Goal: Use online tool/utility: Utilize a website feature to perform a specific function

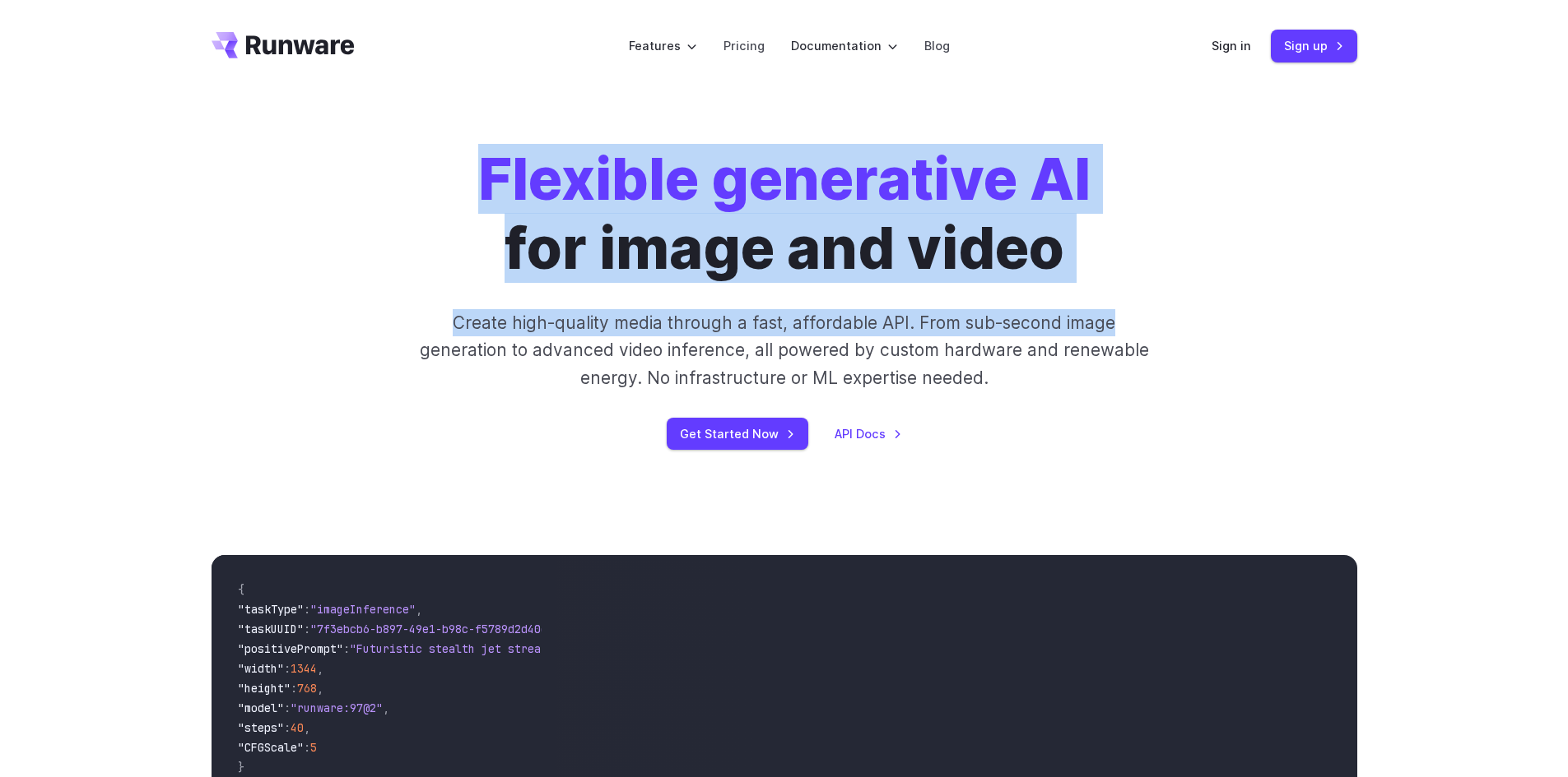
drag, startPoint x: 488, startPoint y: 178, endPoint x: 1115, endPoint y: 290, distance: 636.9
click at [1115, 290] on div "Flexible generative AI for image and video Create high-quality media through a …" at bounding box center [784, 297] width 917 height 305
click at [867, 289] on div "Flexible generative AI for image and video Create high-quality media through a …" at bounding box center [784, 297] width 917 height 305
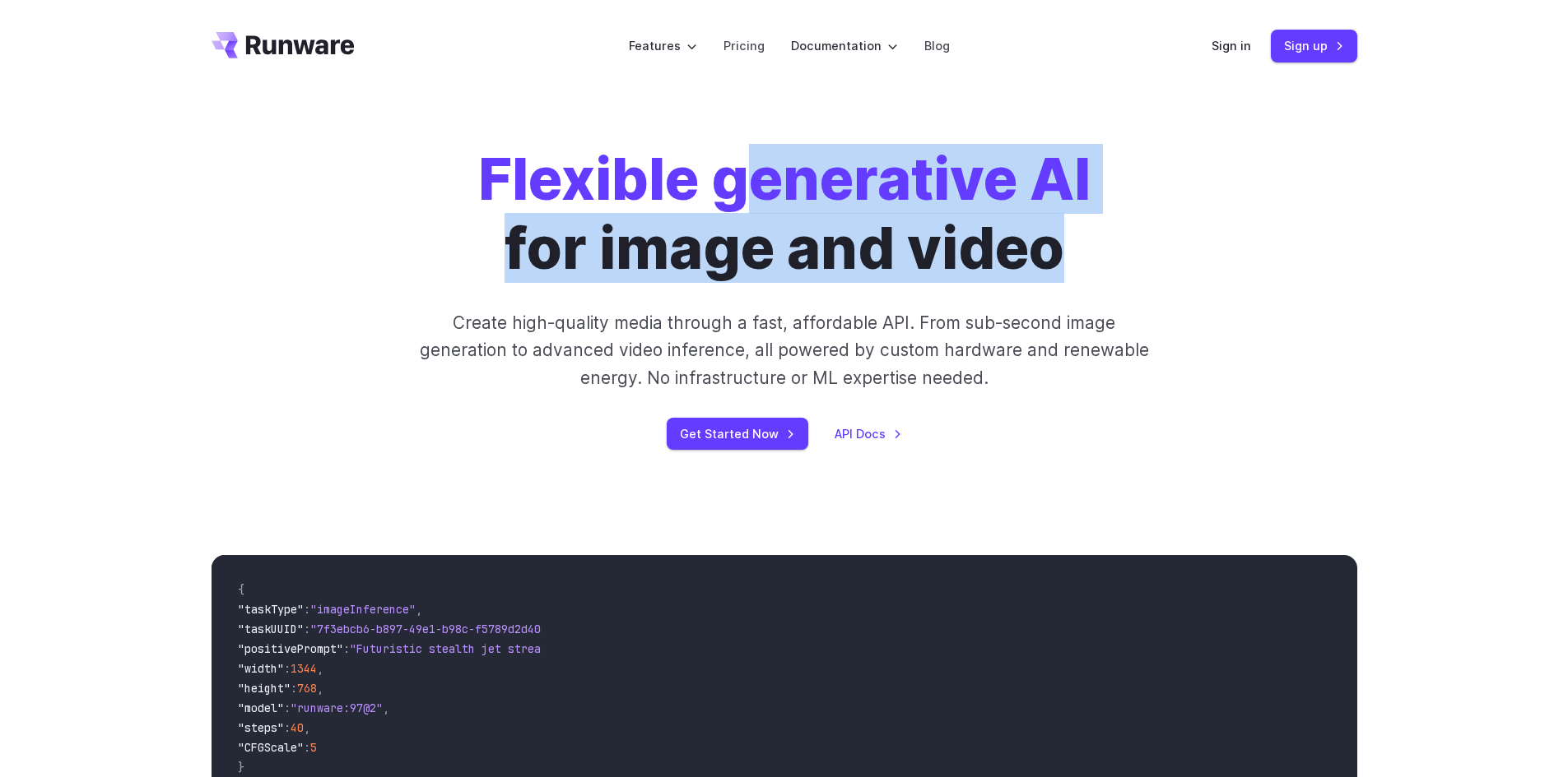
drag, startPoint x: 782, startPoint y: 181, endPoint x: 1112, endPoint y: 250, distance: 337.1
click at [1057, 244] on h1 "Flexible generative AI for image and video" at bounding box center [784, 214] width 612 height 138
click at [1125, 246] on div "Flexible generative AI for image and video Create high-quality media through a …" at bounding box center [784, 297] width 917 height 305
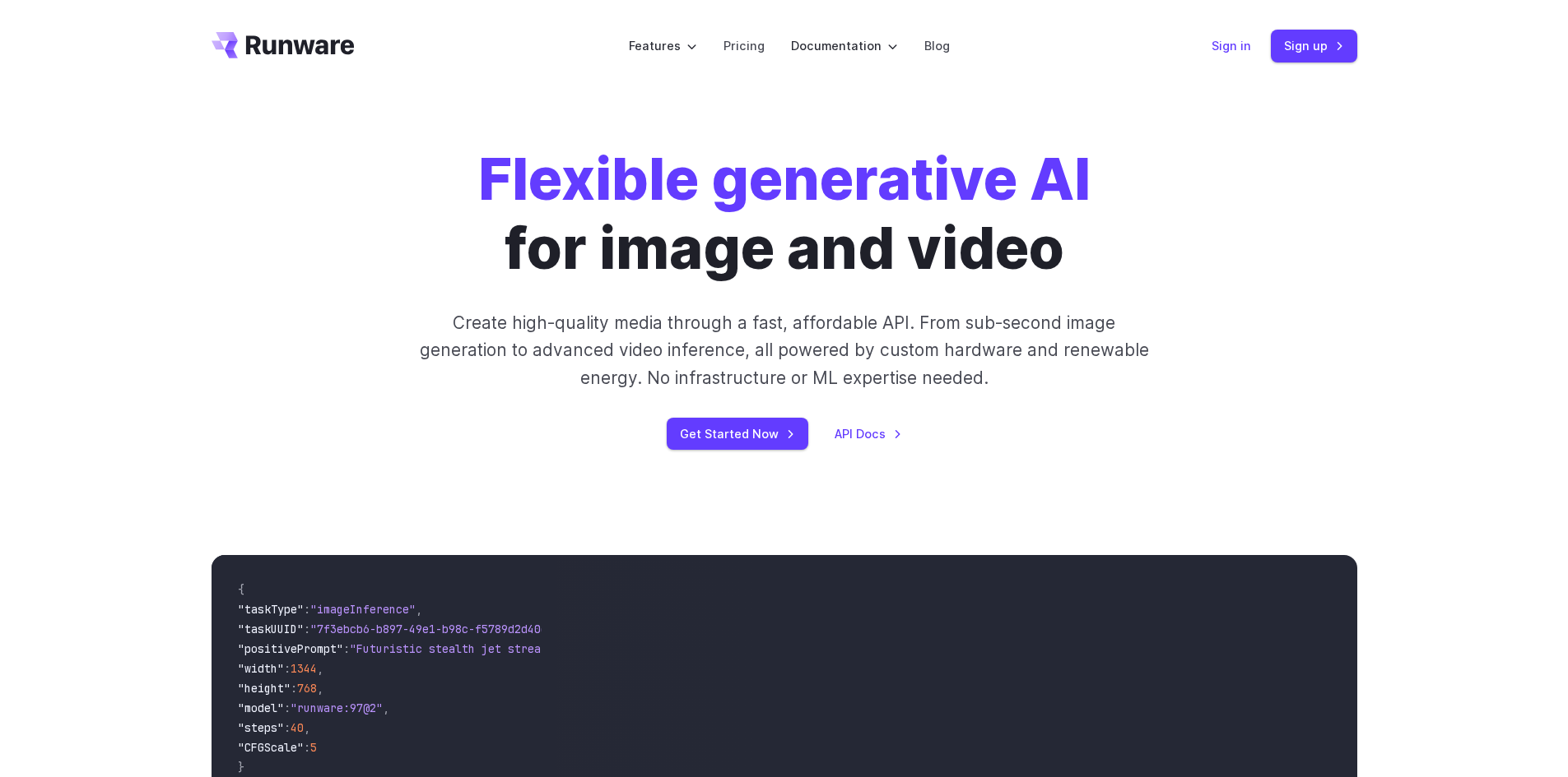
click at [1238, 53] on link "Sign in" at bounding box center [1232, 46] width 40 height 19
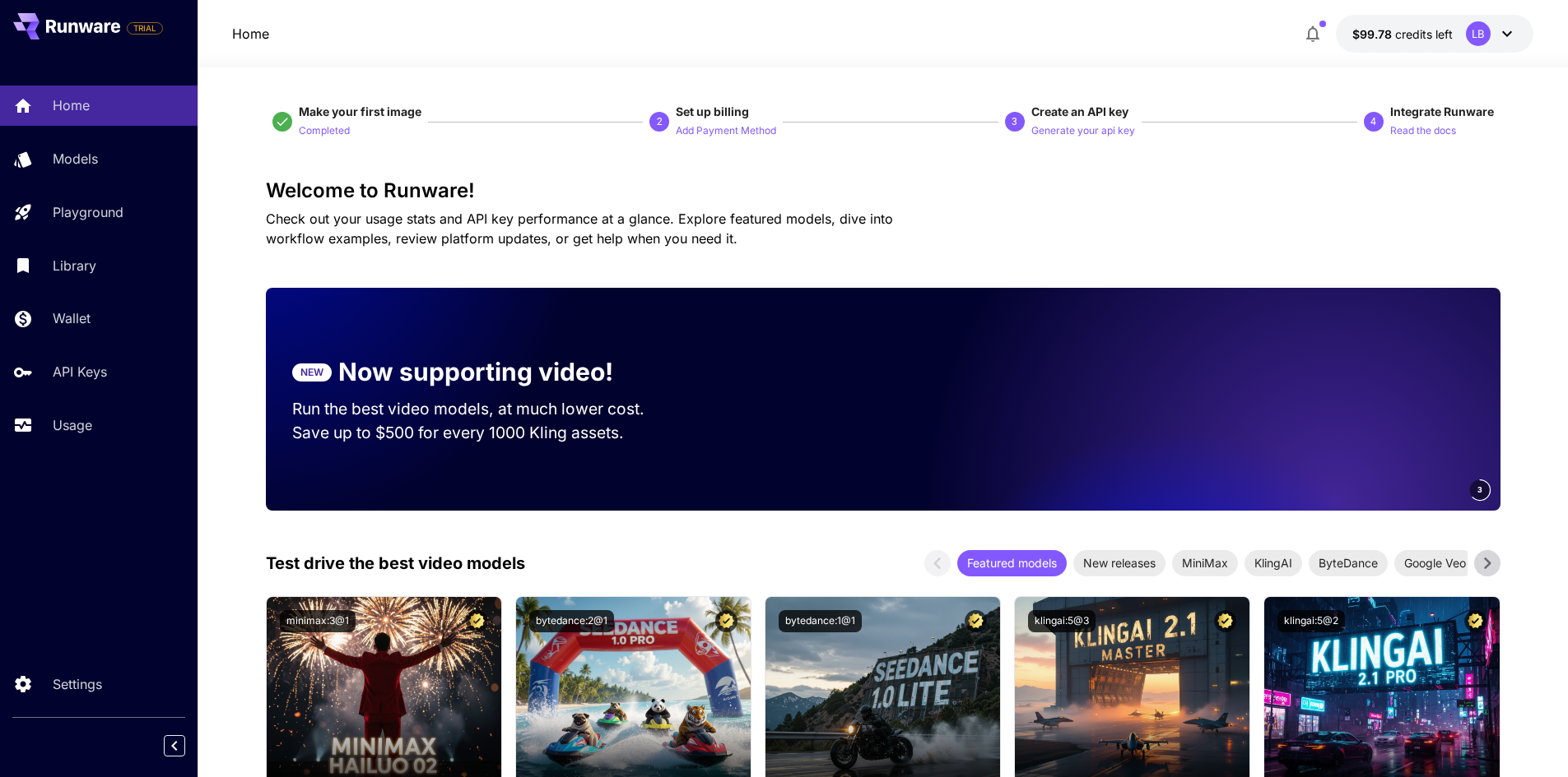
click at [1430, 31] on span "credits left" at bounding box center [1424, 34] width 58 height 14
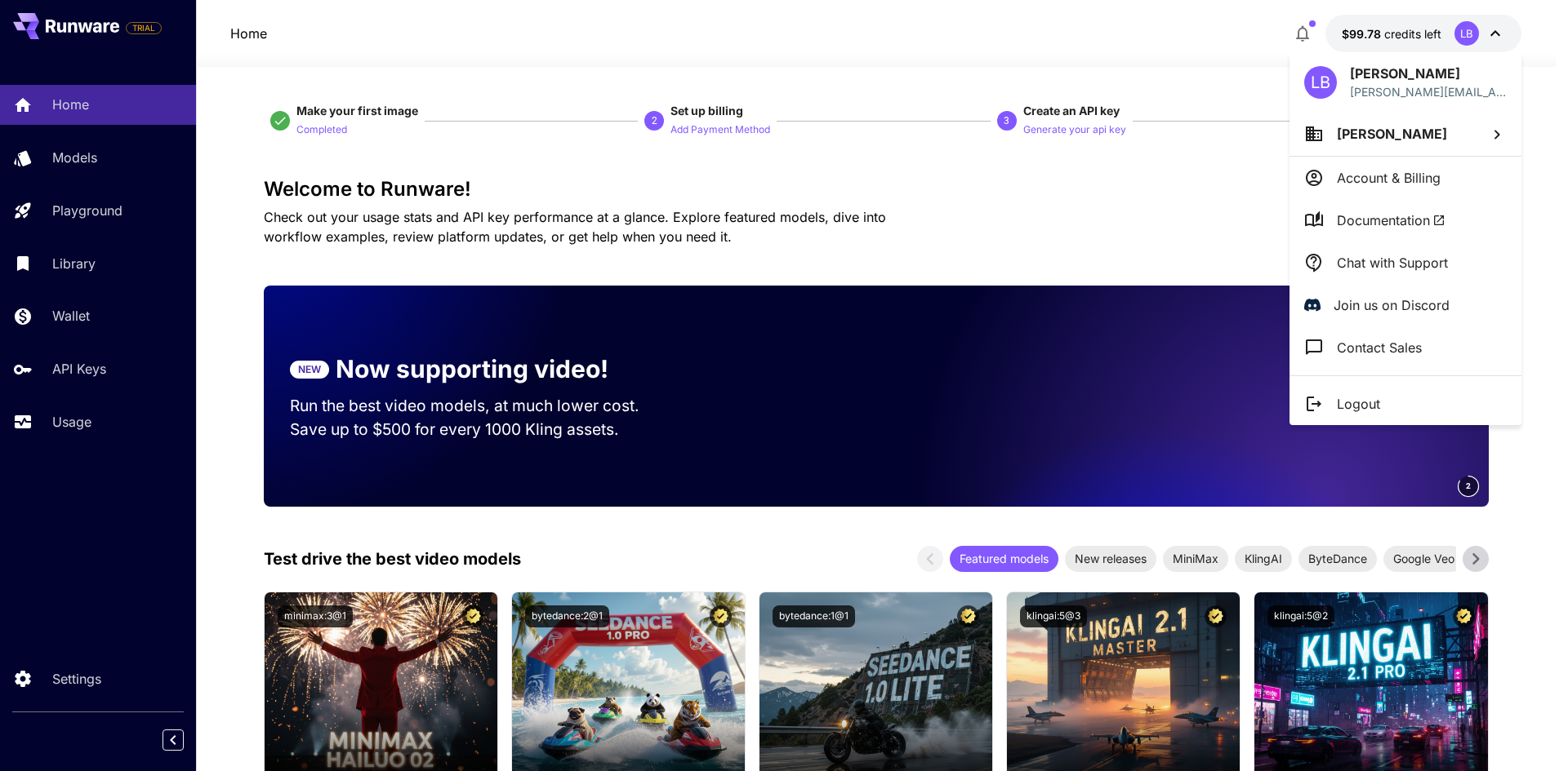
click at [1353, 138] on span "[PERSON_NAME]" at bounding box center [1392, 134] width 110 height 16
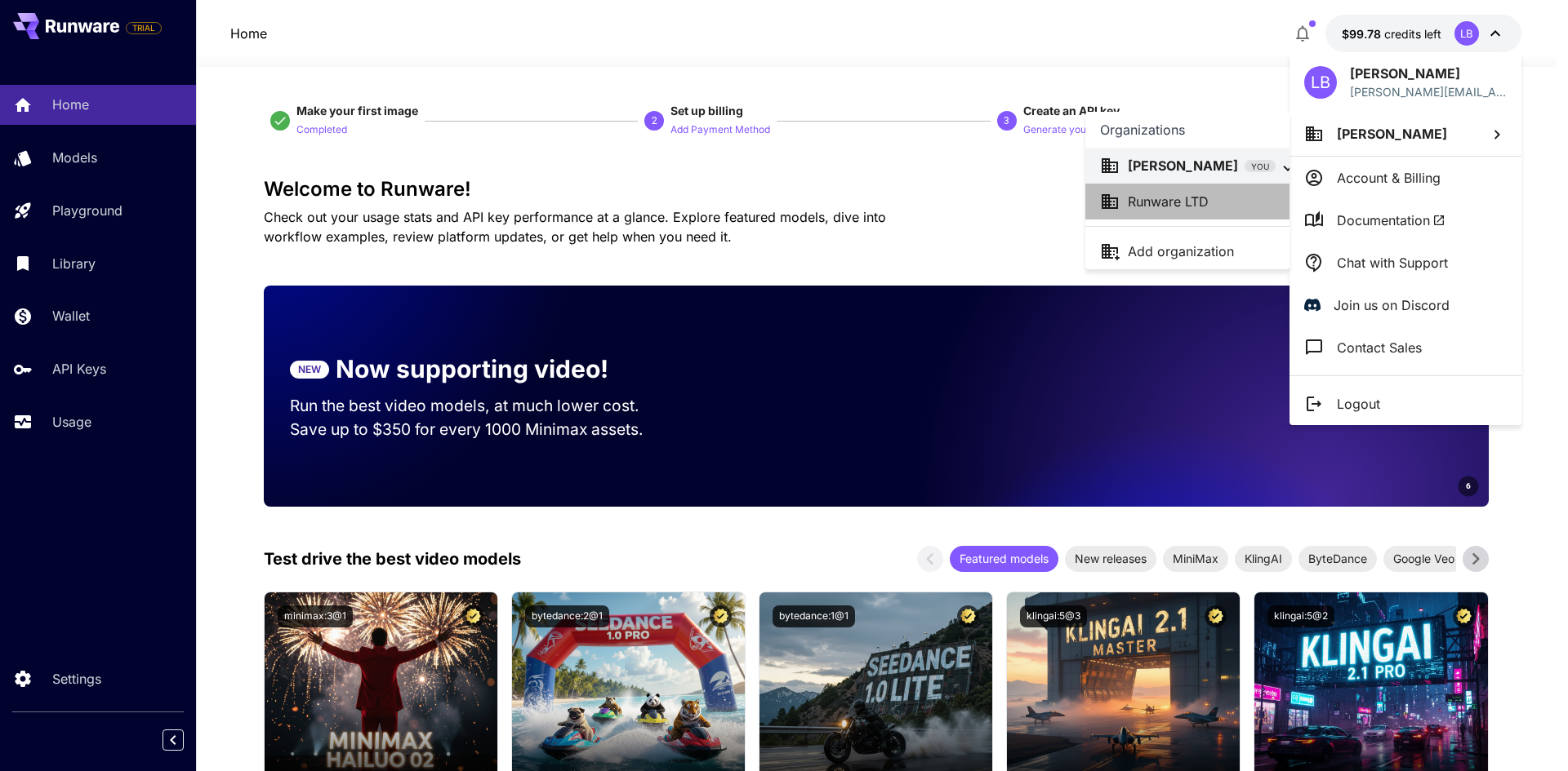
click at [1157, 194] on p "Runware LTD" at bounding box center [1168, 201] width 81 height 20
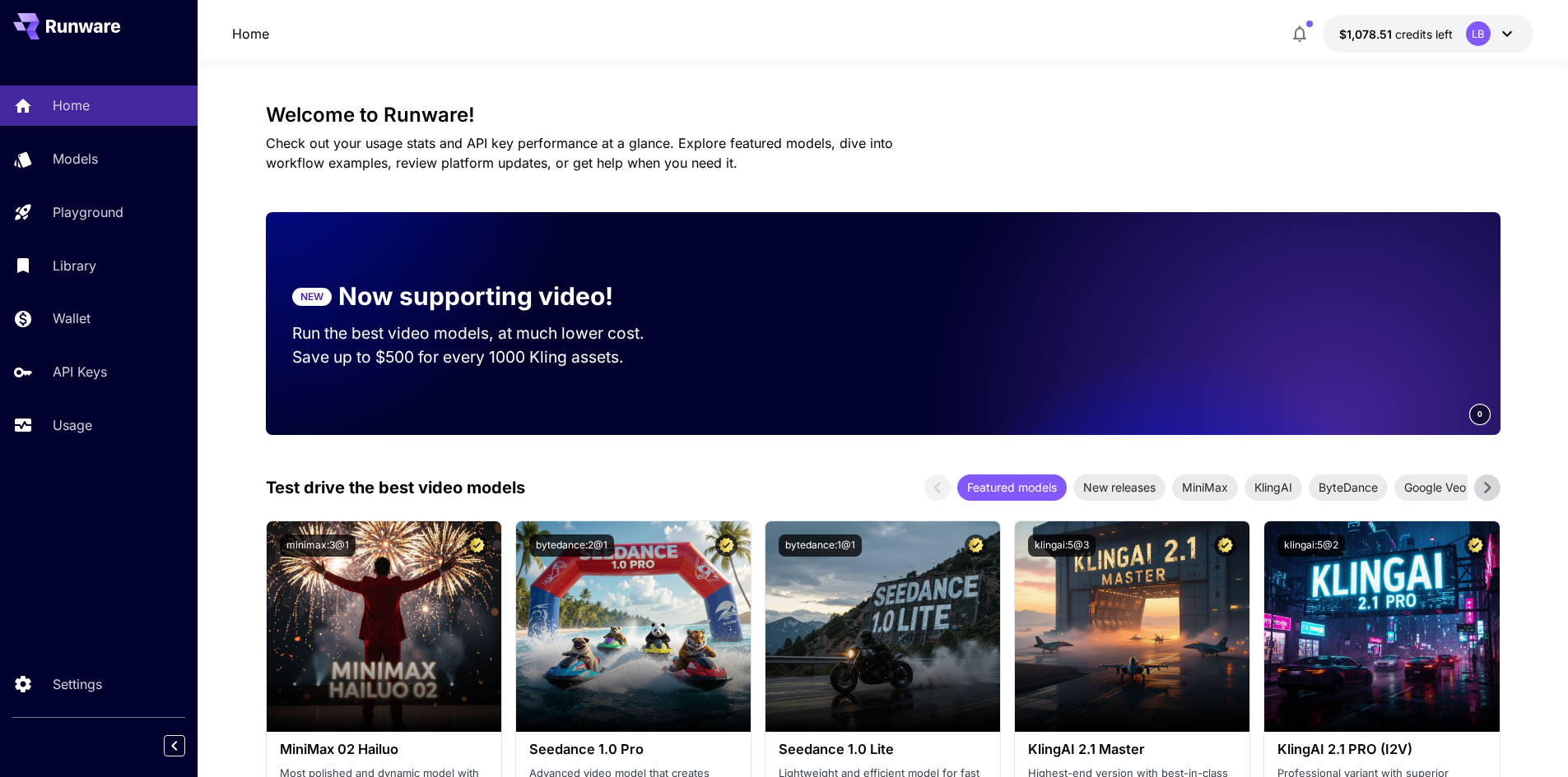
drag, startPoint x: 1443, startPoint y: 372, endPoint x: 1124, endPoint y: 381, distance: 319.1
click at [1133, 379] on div at bounding box center [960, 323] width 461 height 223
drag, startPoint x: 1223, startPoint y: 361, endPoint x: 1580, endPoint y: 355, distance: 357.1
drag, startPoint x: 1206, startPoint y: 361, endPoint x: 1511, endPoint y: 347, distance: 305.3
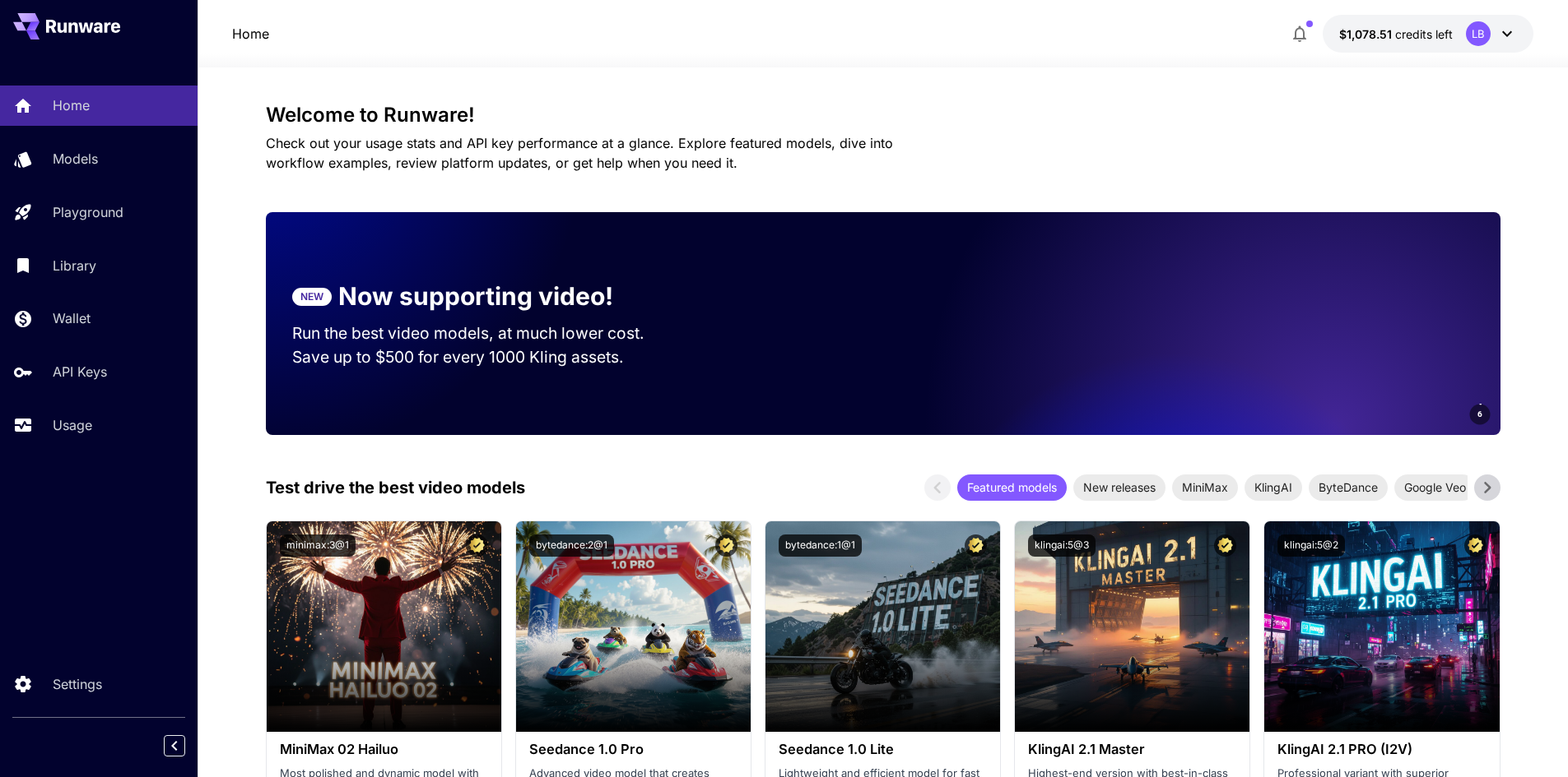
click at [1490, 348] on video at bounding box center [1270, 323] width 461 height 223
drag, startPoint x: 1440, startPoint y: 318, endPoint x: 1102, endPoint y: 339, distance: 338.7
drag, startPoint x: 1176, startPoint y: 338, endPoint x: 1518, endPoint y: 331, distance: 342.1
click at [1490, 335] on video at bounding box center [1360, 323] width 461 height 223
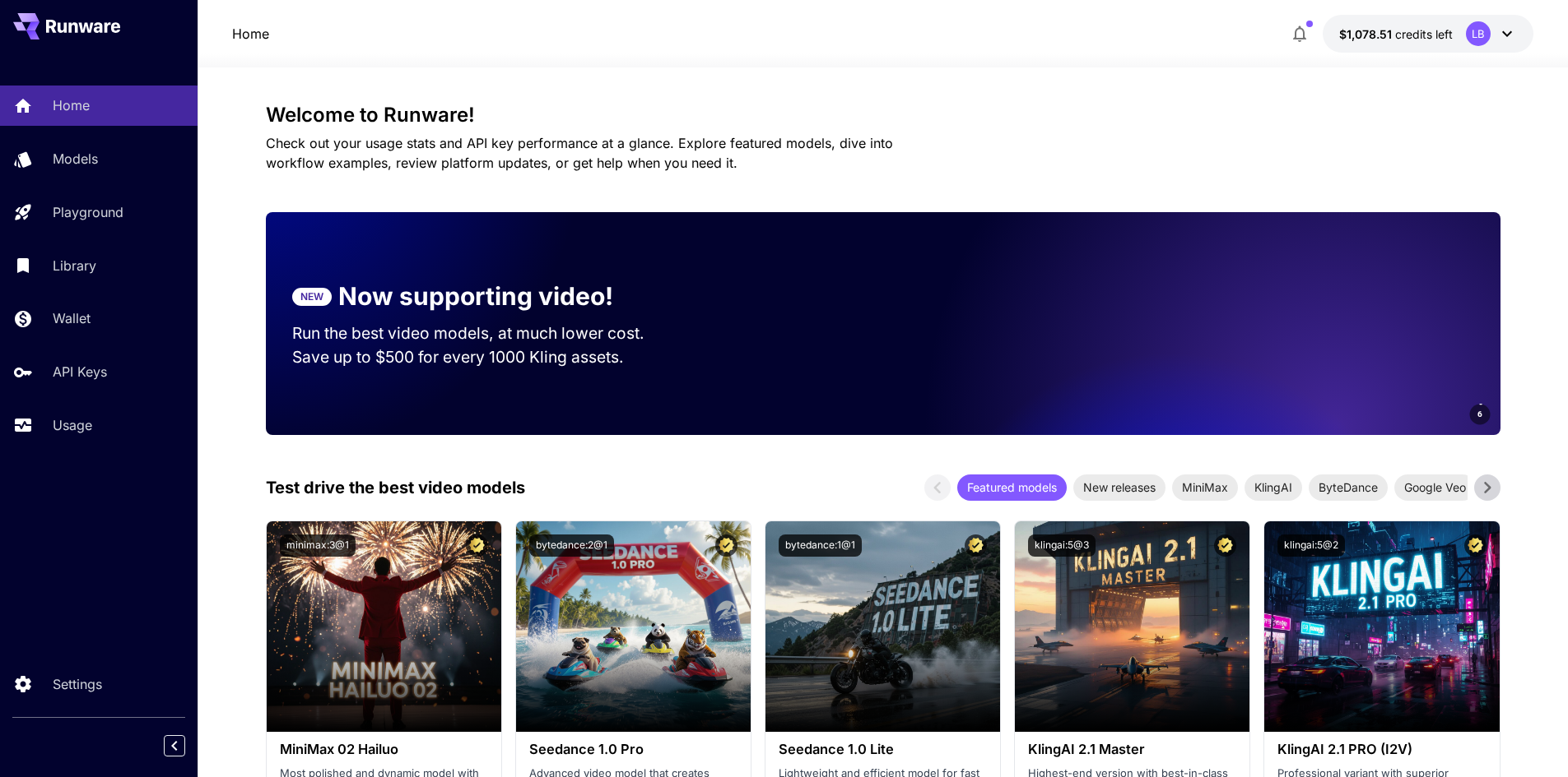
drag, startPoint x: 1211, startPoint y: 352, endPoint x: 1580, endPoint y: 330, distance: 369.7
drag, startPoint x: 1203, startPoint y: 350, endPoint x: 1580, endPoint y: 321, distance: 378.1
drag, startPoint x: 1290, startPoint y: 321, endPoint x: 852, endPoint y: 319, distance: 438.0
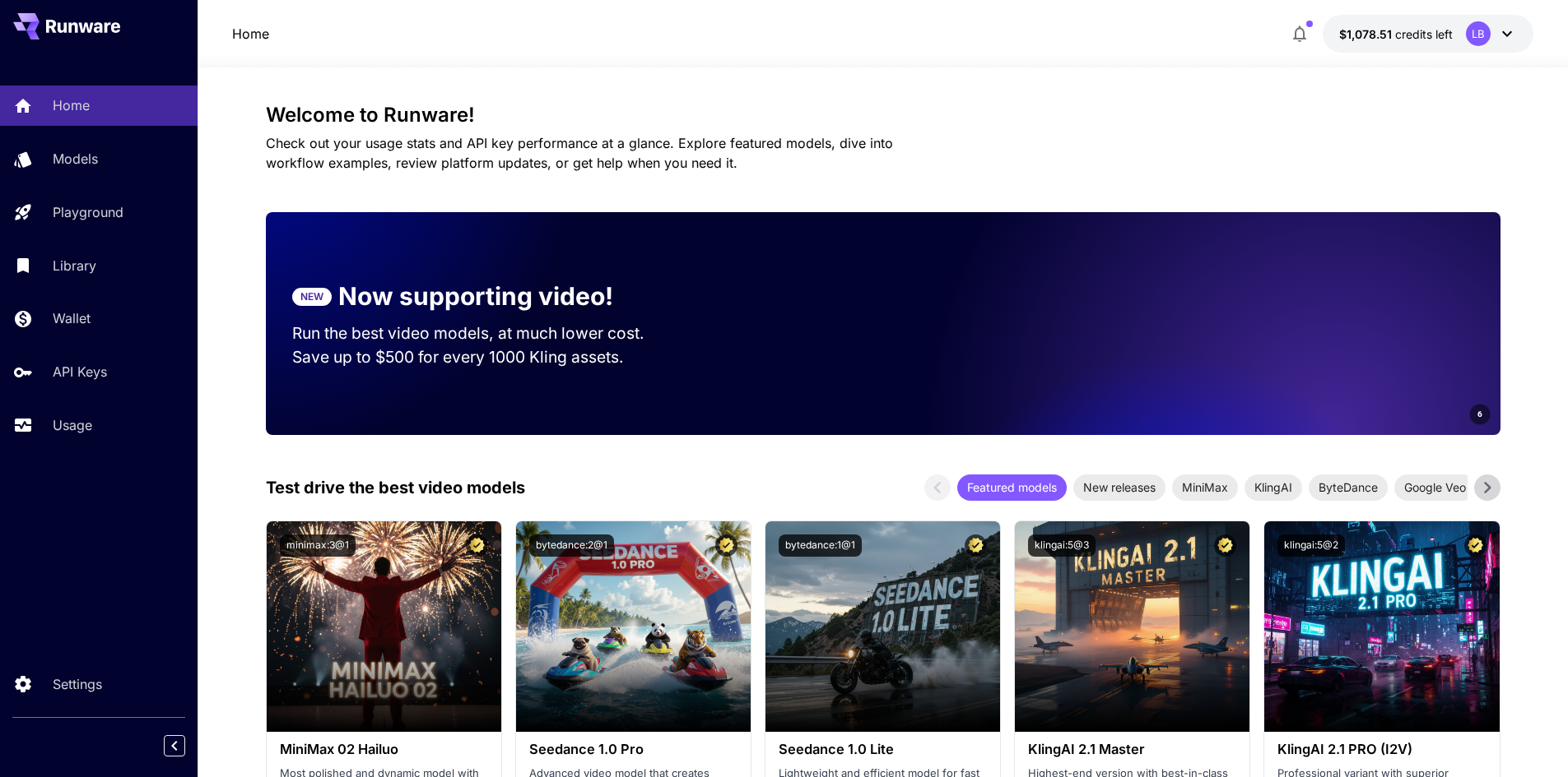
click at [864, 319] on div "6" at bounding box center [1107, 323] width 785 height 223
drag, startPoint x: 1434, startPoint y: 309, endPoint x: 922, endPoint y: 350, distance: 513.6
click at [933, 349] on div "6" at bounding box center [1107, 323] width 785 height 223
drag, startPoint x: 1350, startPoint y: 316, endPoint x: 922, endPoint y: 330, distance: 428.2
click at [935, 325] on div "6" at bounding box center [1107, 323] width 785 height 223
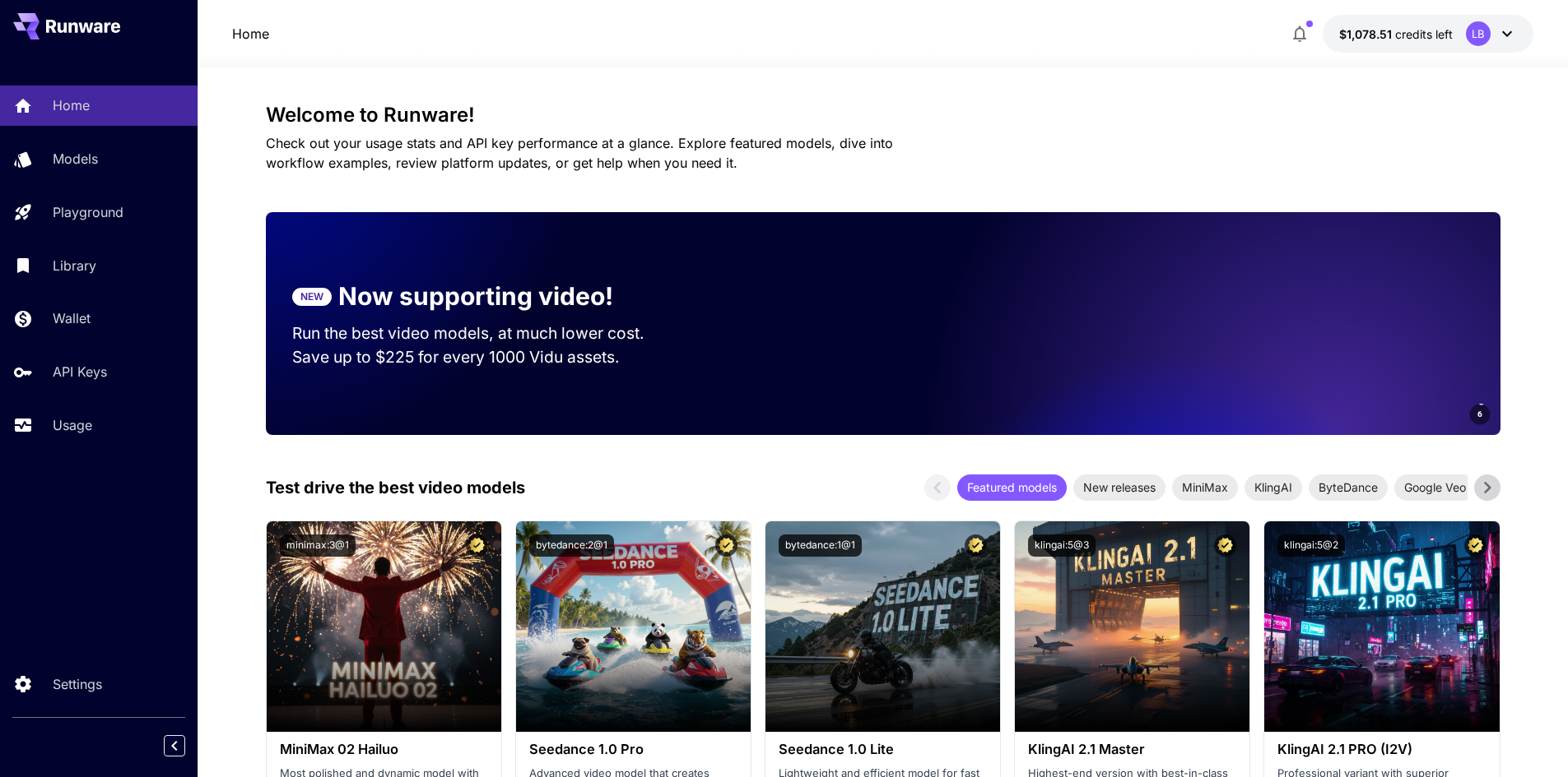
drag, startPoint x: 1416, startPoint y: 304, endPoint x: 927, endPoint y: 332, distance: 489.8
click at [946, 331] on div "6" at bounding box center [1107, 323] width 785 height 223
drag, startPoint x: 1319, startPoint y: 311, endPoint x: 836, endPoint y: 326, distance: 483.2
click at [837, 326] on div "6" at bounding box center [1107, 323] width 785 height 223
drag, startPoint x: 1377, startPoint y: 321, endPoint x: 859, endPoint y: 343, distance: 518.5
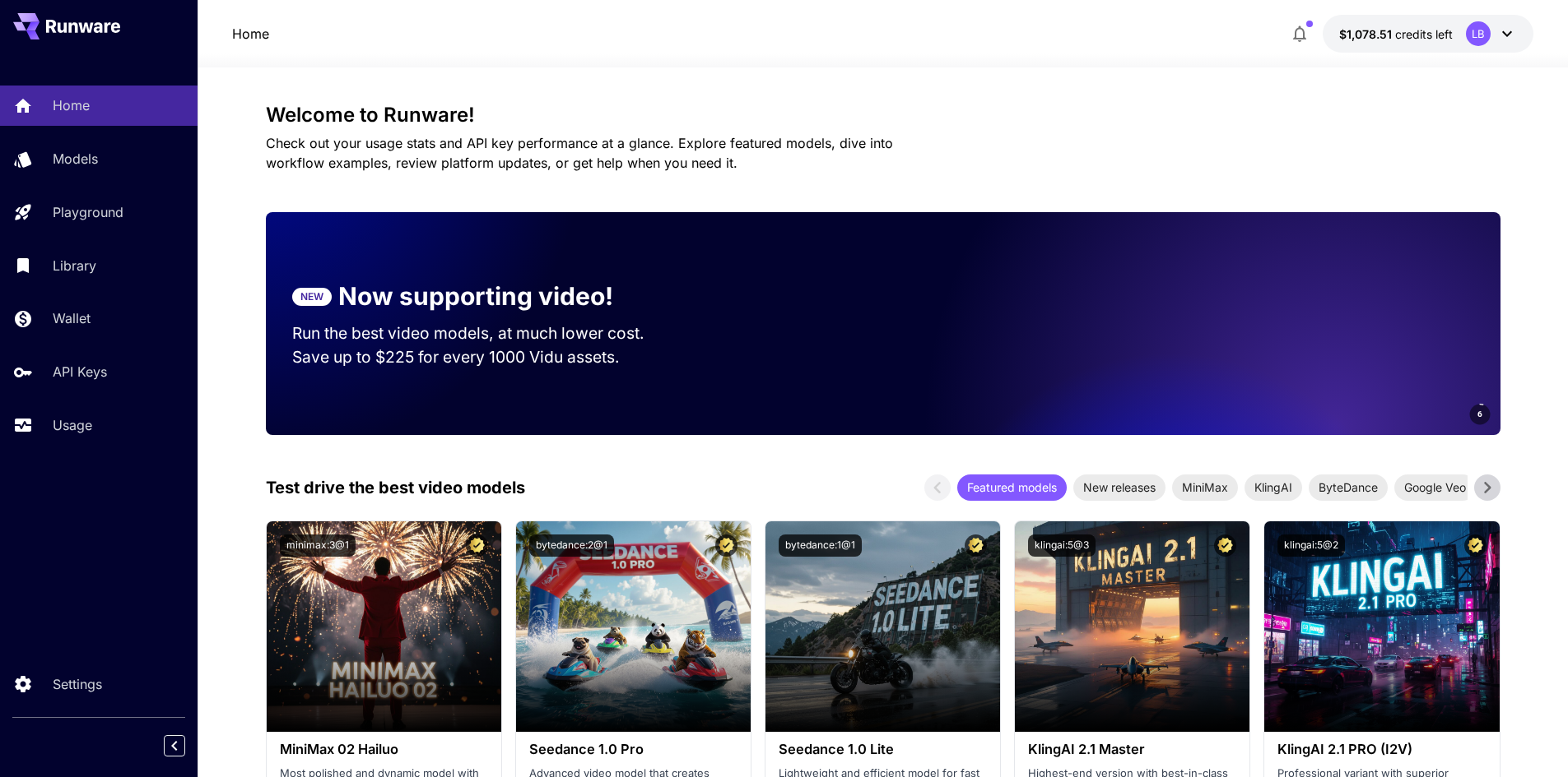
click at [811, 343] on div "6" at bounding box center [1107, 323] width 785 height 223
drag, startPoint x: 1161, startPoint y: 360, endPoint x: 1580, endPoint y: 342, distance: 419.4
drag, startPoint x: 1333, startPoint y: 350, endPoint x: 1579, endPoint y: 307, distance: 249.7
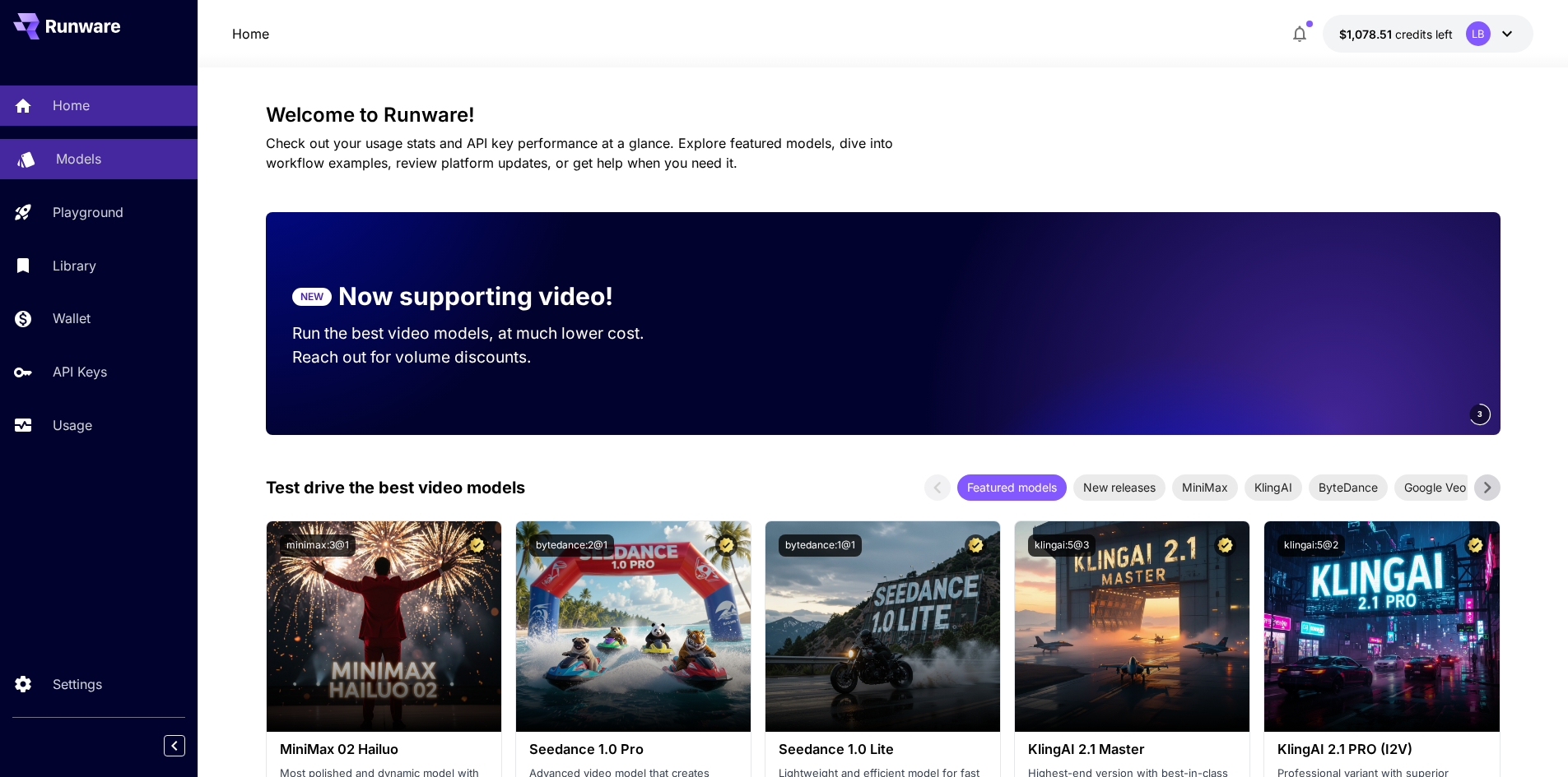
click at [97, 147] on link "Models" at bounding box center [99, 159] width 197 height 41
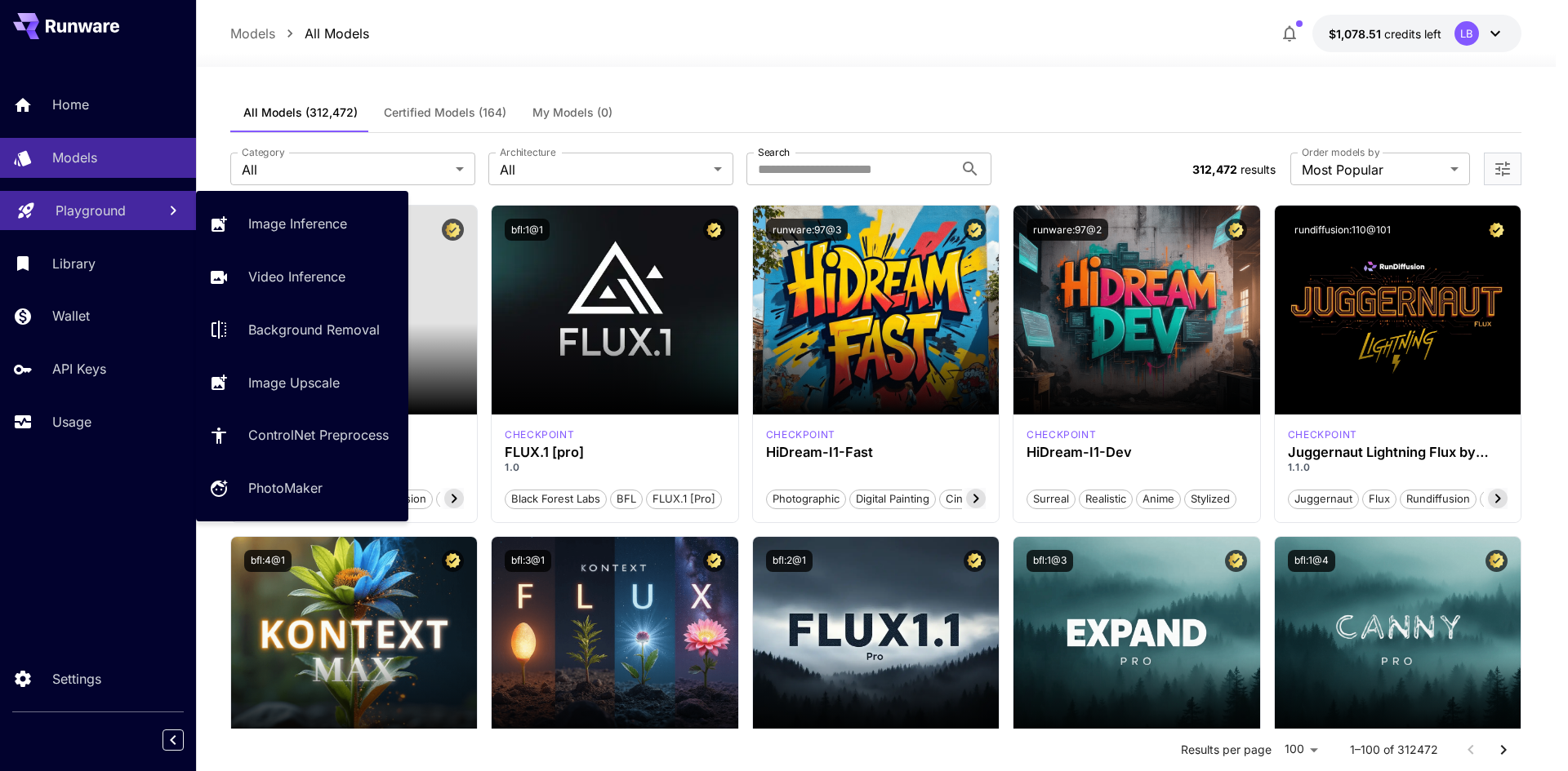
click at [65, 207] on p "Playground" at bounding box center [90, 210] width 70 height 20
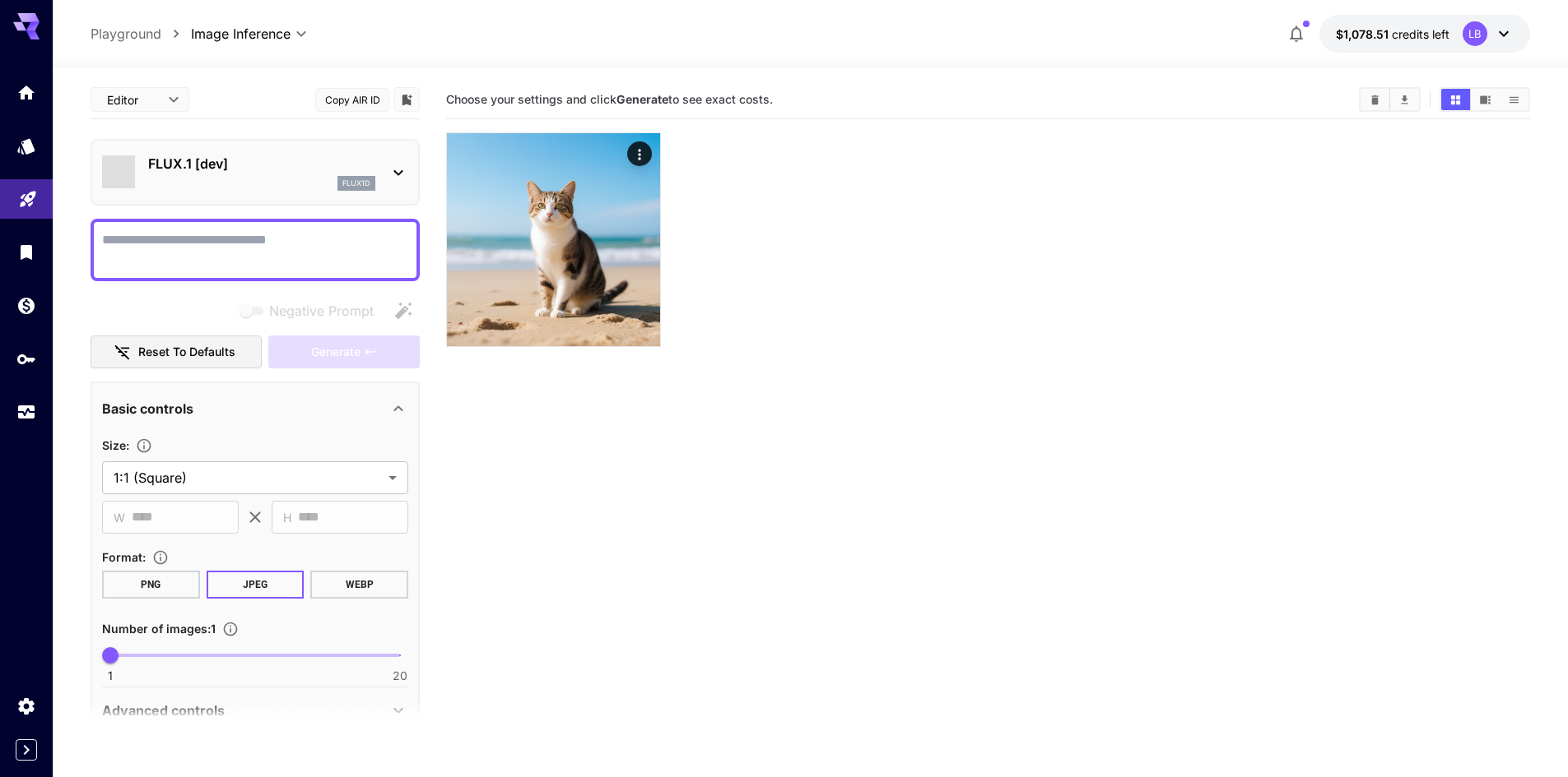
click at [210, 255] on textarea "Negative Prompt" at bounding box center [254, 250] width 306 height 40
click at [196, 240] on textarea "Negative Prompt" at bounding box center [254, 250] width 306 height 40
click at [302, 165] on p "FLUX.1 [dev]" at bounding box center [262, 164] width 227 height 20
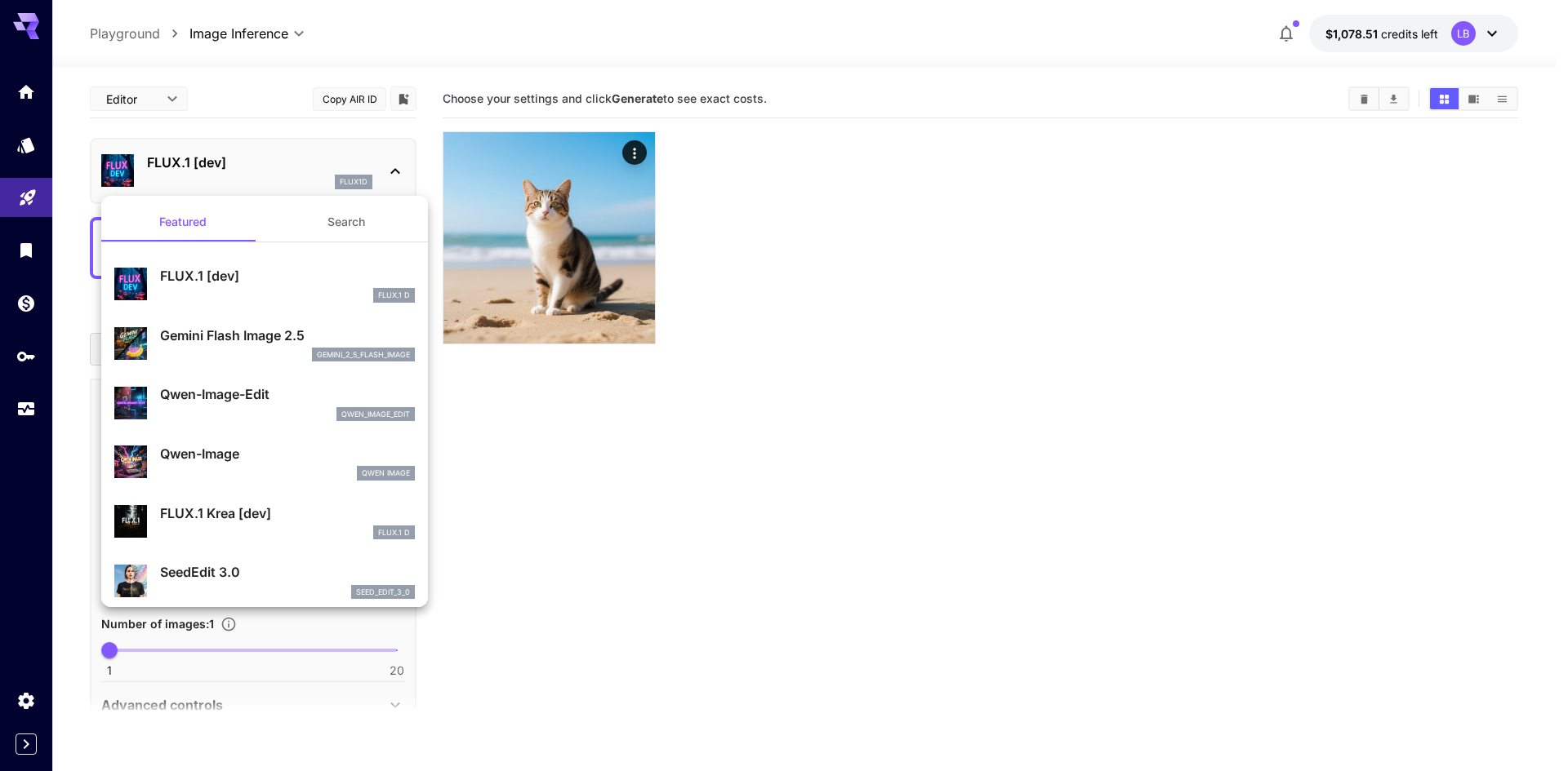
click at [232, 340] on p "Gemini Flash Image 2.5" at bounding box center [288, 335] width 255 height 20
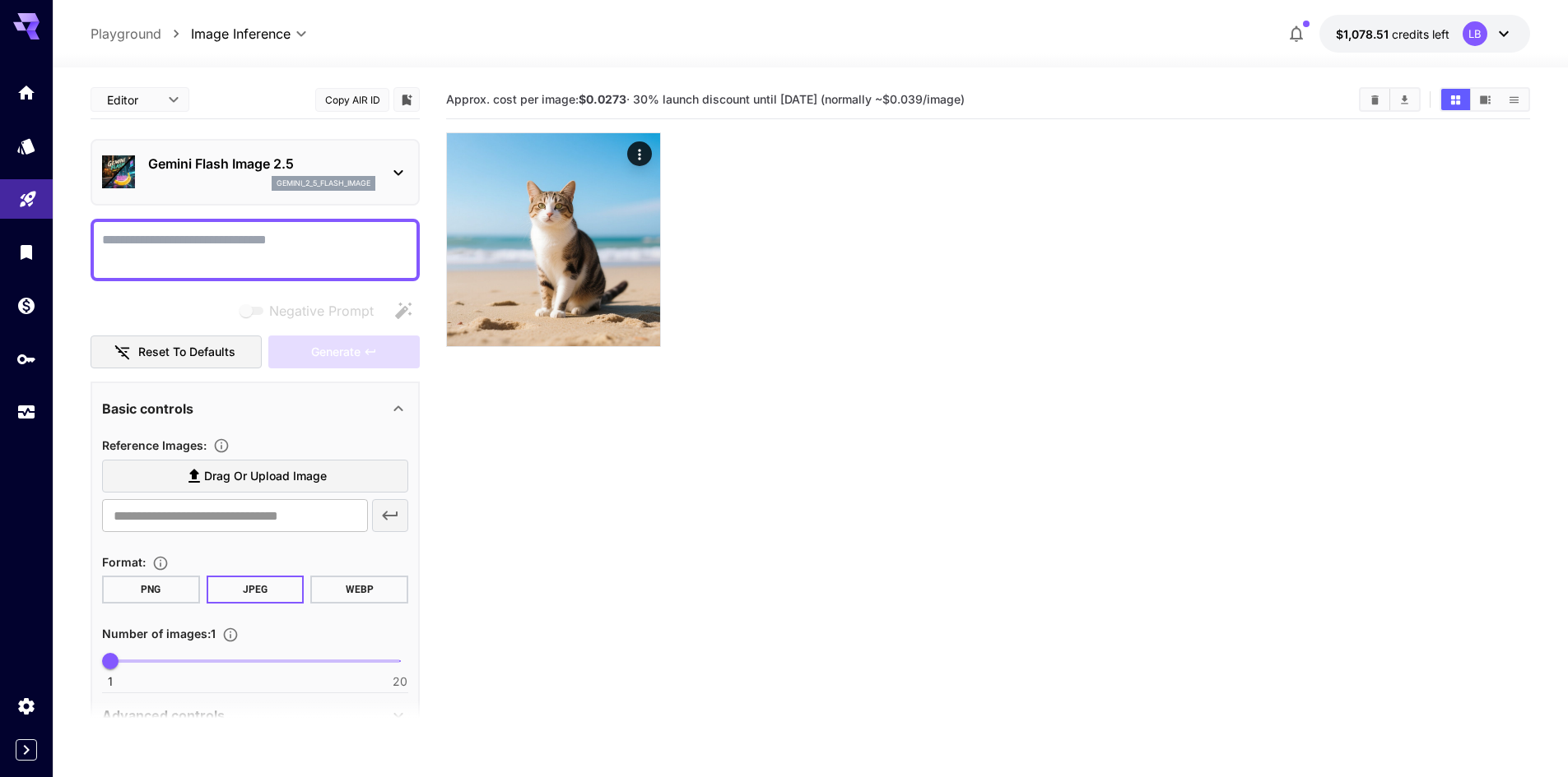
click at [232, 231] on textarea "Negative Prompt" at bounding box center [254, 250] width 306 height 40
click at [215, 249] on textarea "Negative Prompt" at bounding box center [254, 250] width 306 height 40
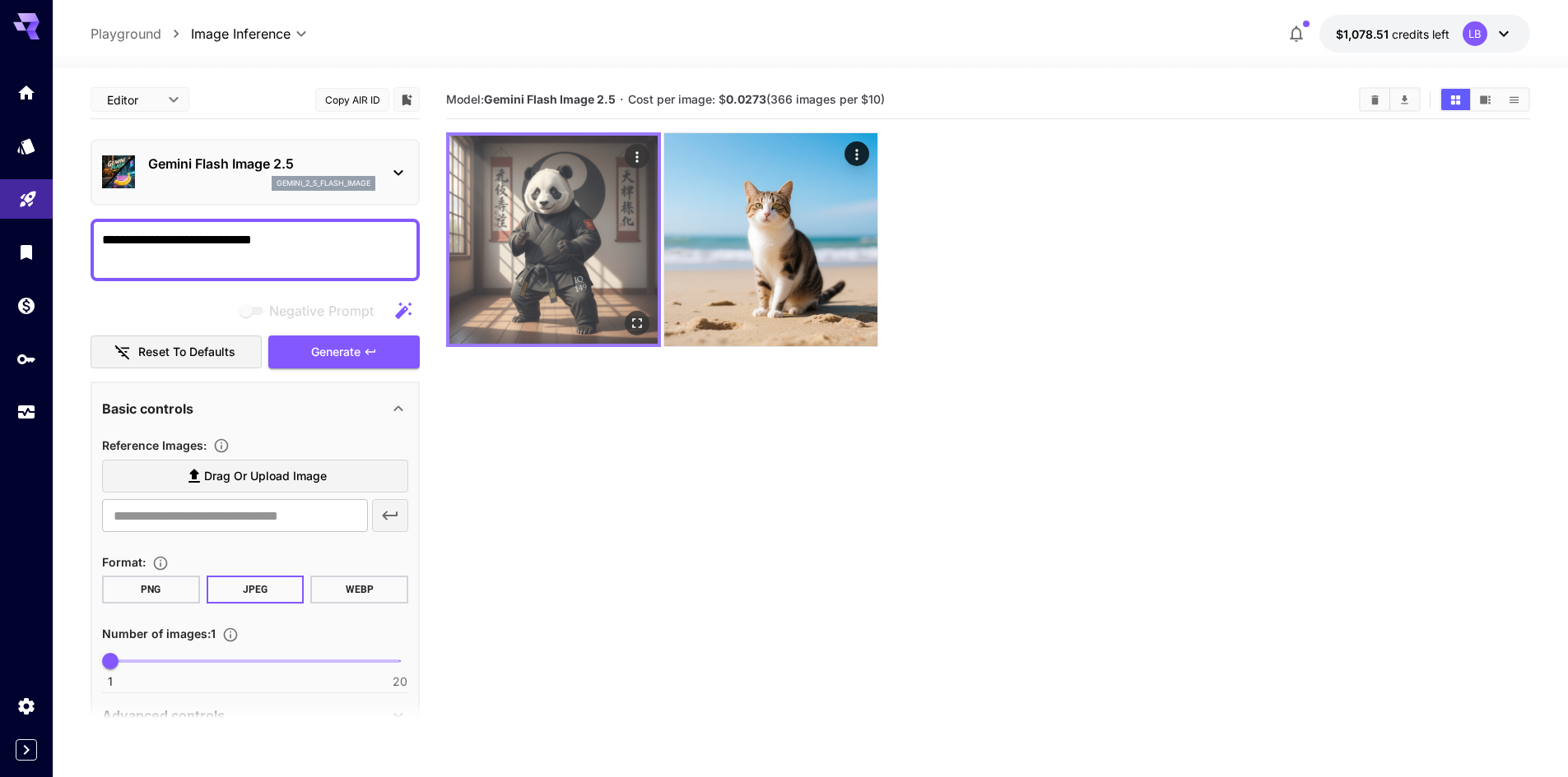
click at [639, 147] on div "Actions" at bounding box center [637, 157] width 17 height 20
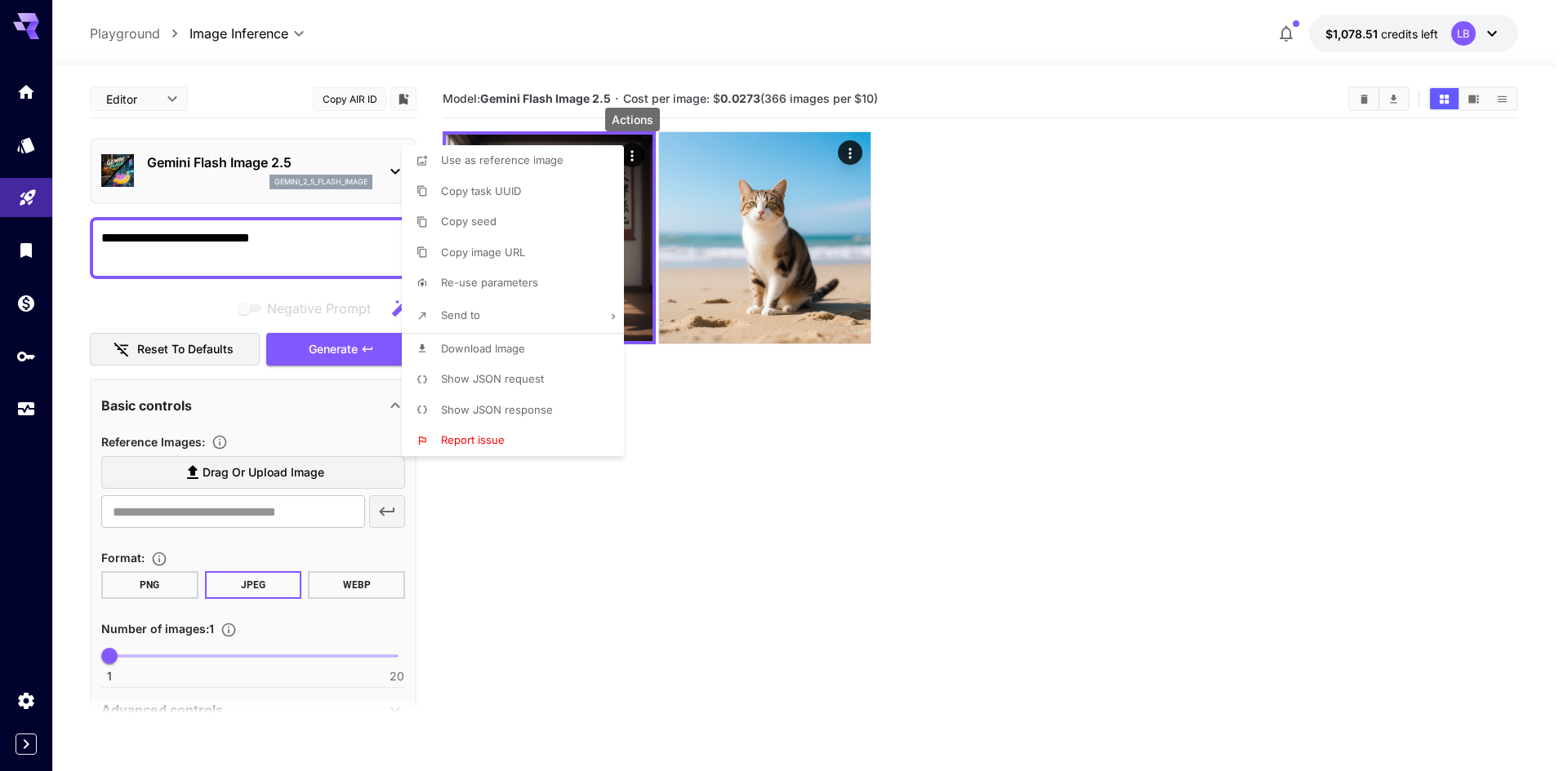
click at [1277, 300] on div at bounding box center [784, 386] width 1568 height 771
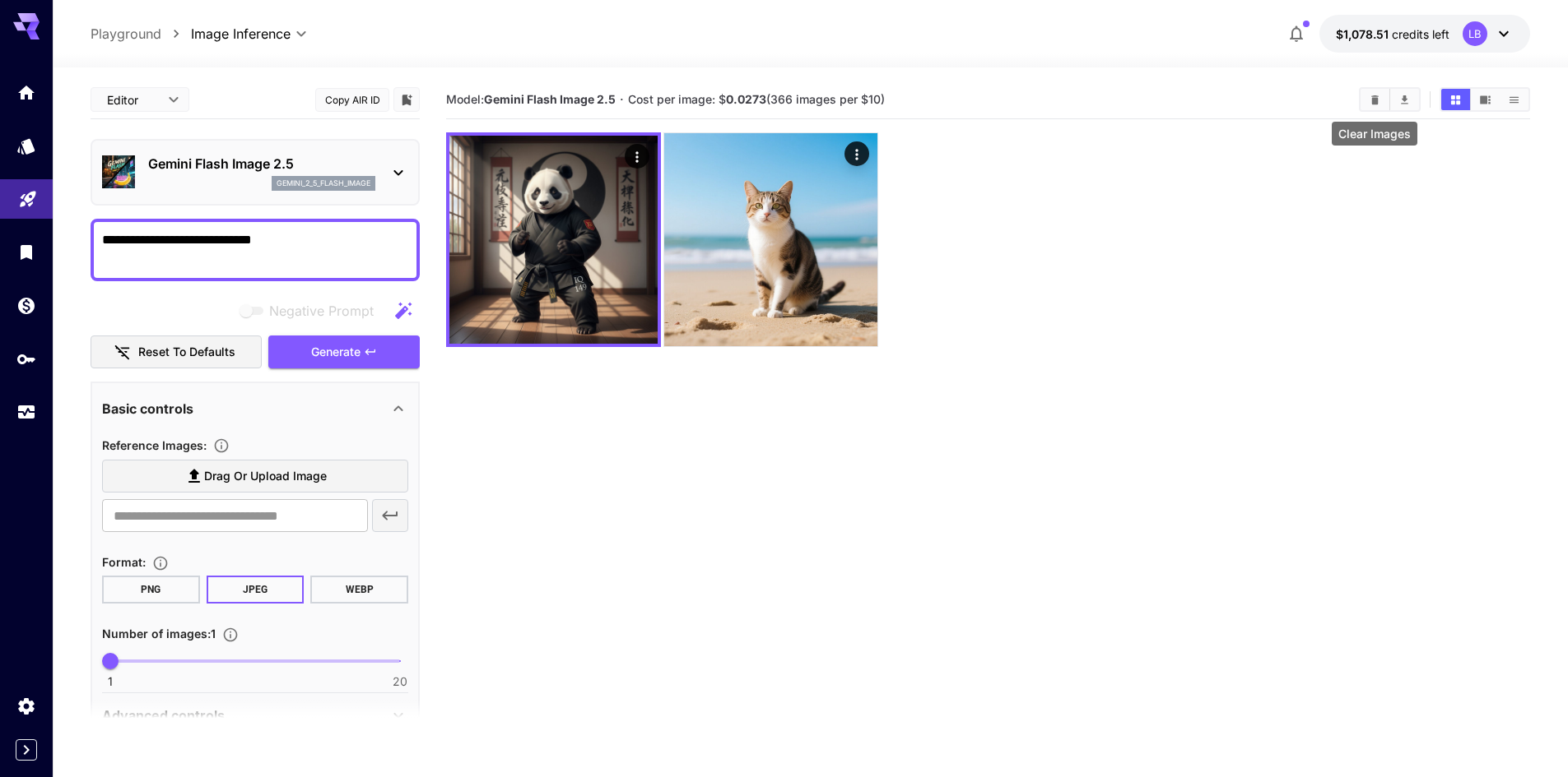
click at [1372, 104] on icon "Clear Images" at bounding box center [1374, 99] width 12 height 12
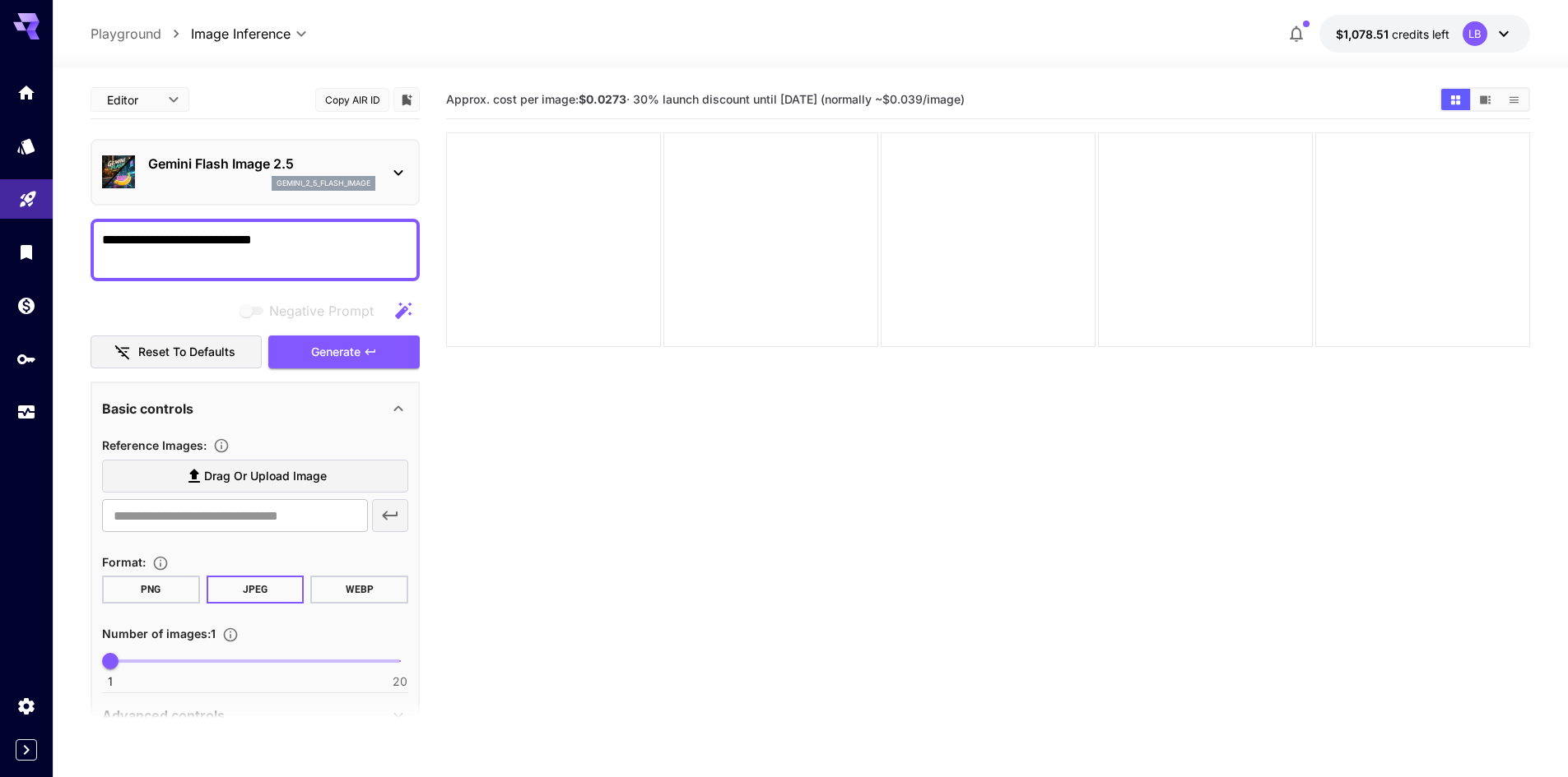
click at [672, 451] on section "Approx. cost per image: $0.0273 · 30% launch discount until [DATE] (normally ~$…" at bounding box center [988, 469] width 1084 height 777
click at [312, 249] on textarea "**********" at bounding box center [254, 250] width 306 height 40
drag, startPoint x: 312, startPoint y: 249, endPoint x: -216, endPoint y: 353, distance: 538.1
click at [0, 353] on html "**********" at bounding box center [784, 453] width 1568 height 907
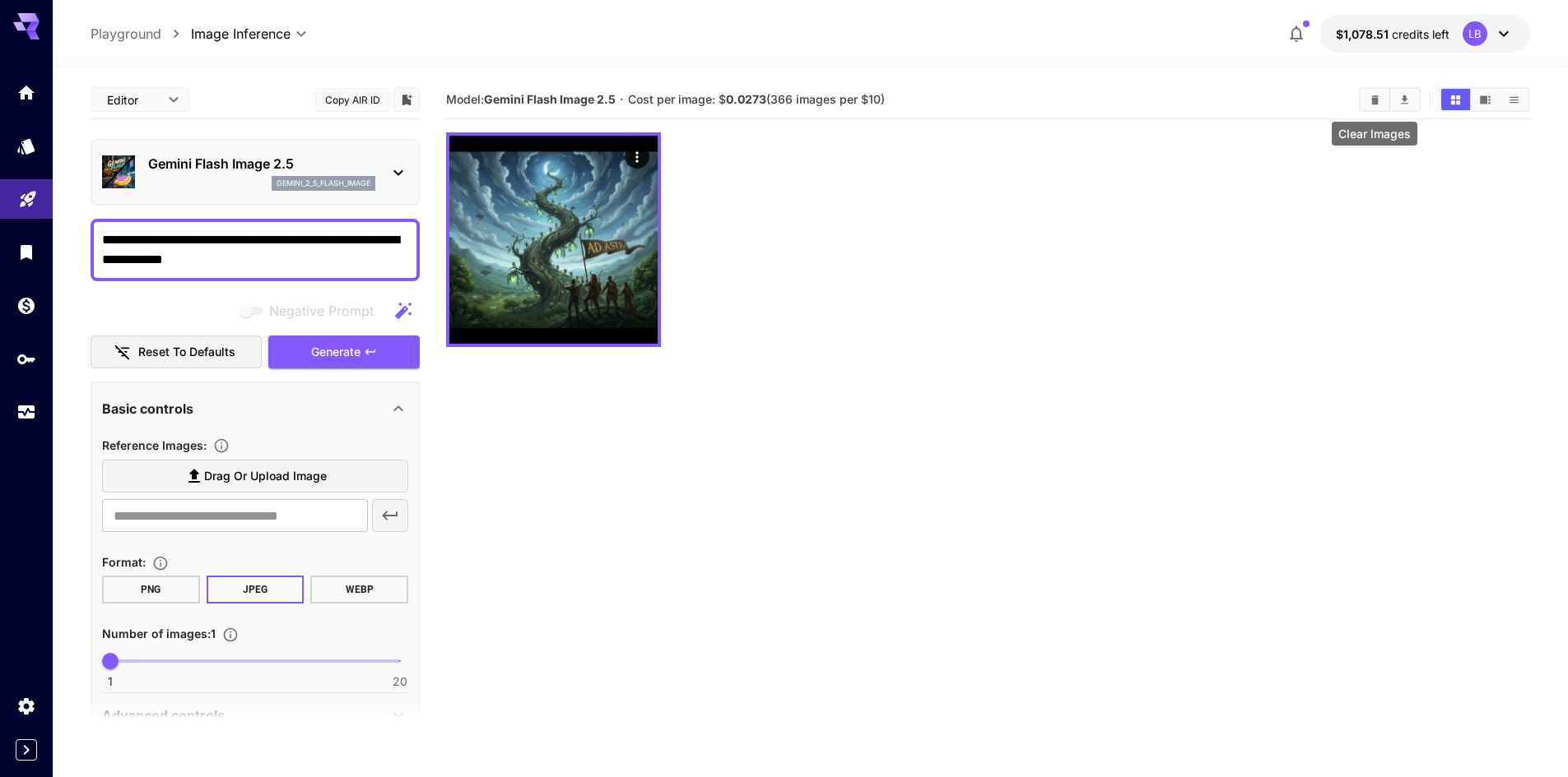
click at [1373, 101] on icon "Clear Images" at bounding box center [1374, 99] width 7 height 9
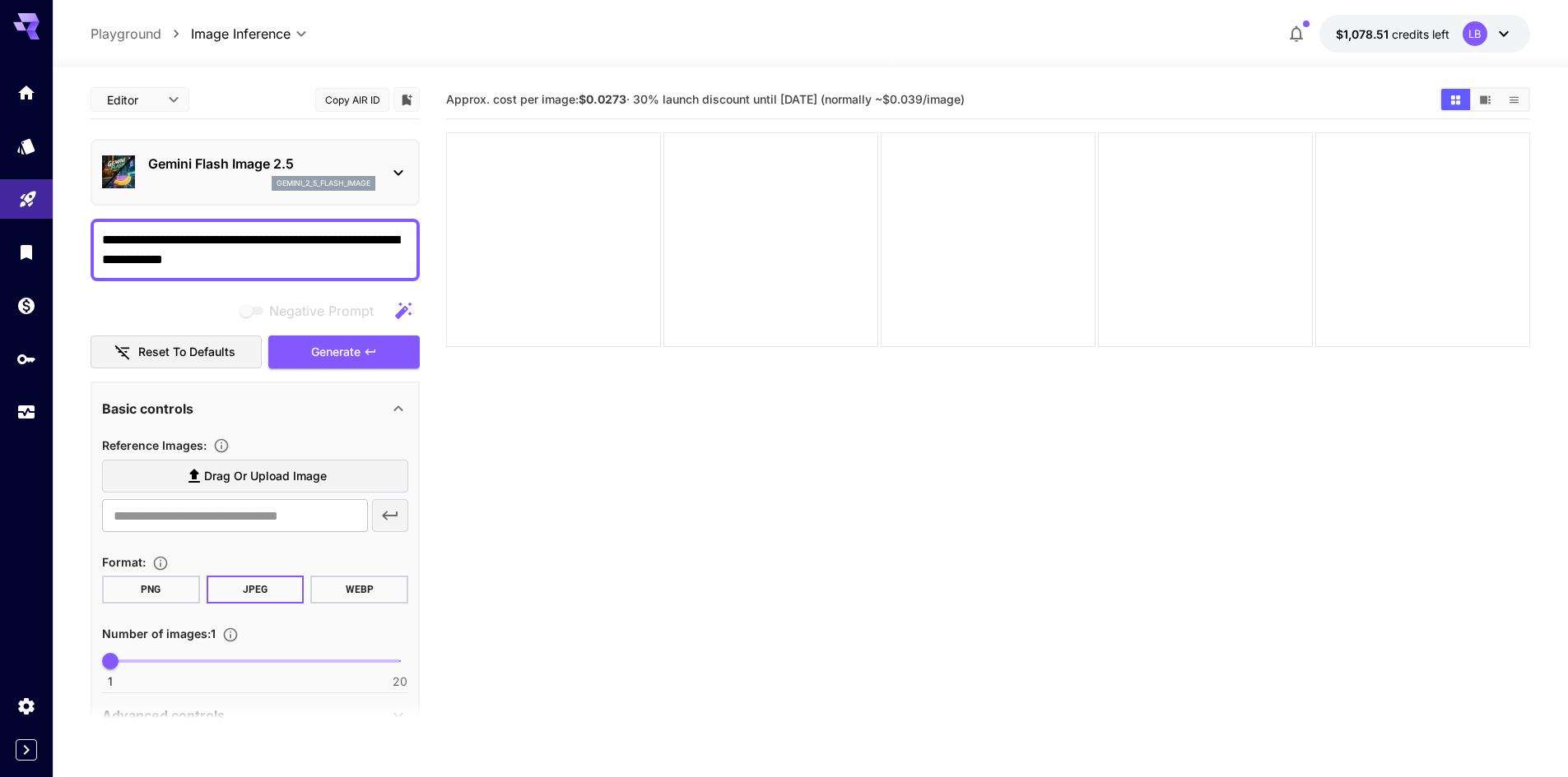
click at [232, 163] on p "Gemini Flash Image 2.5" at bounding box center [262, 164] width 227 height 20
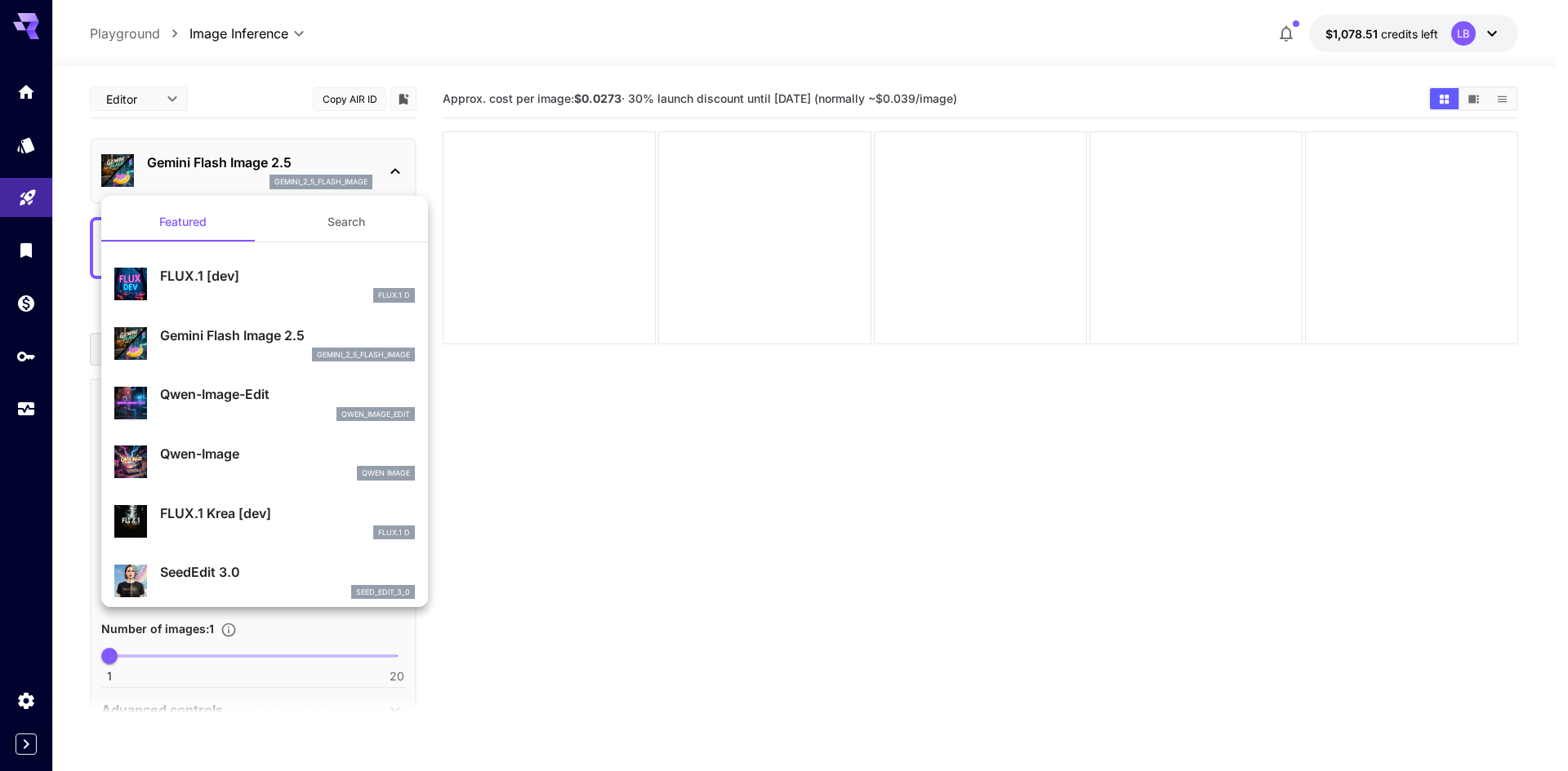
click at [204, 274] on p "FLUX.1 [dev]" at bounding box center [288, 276] width 255 height 20
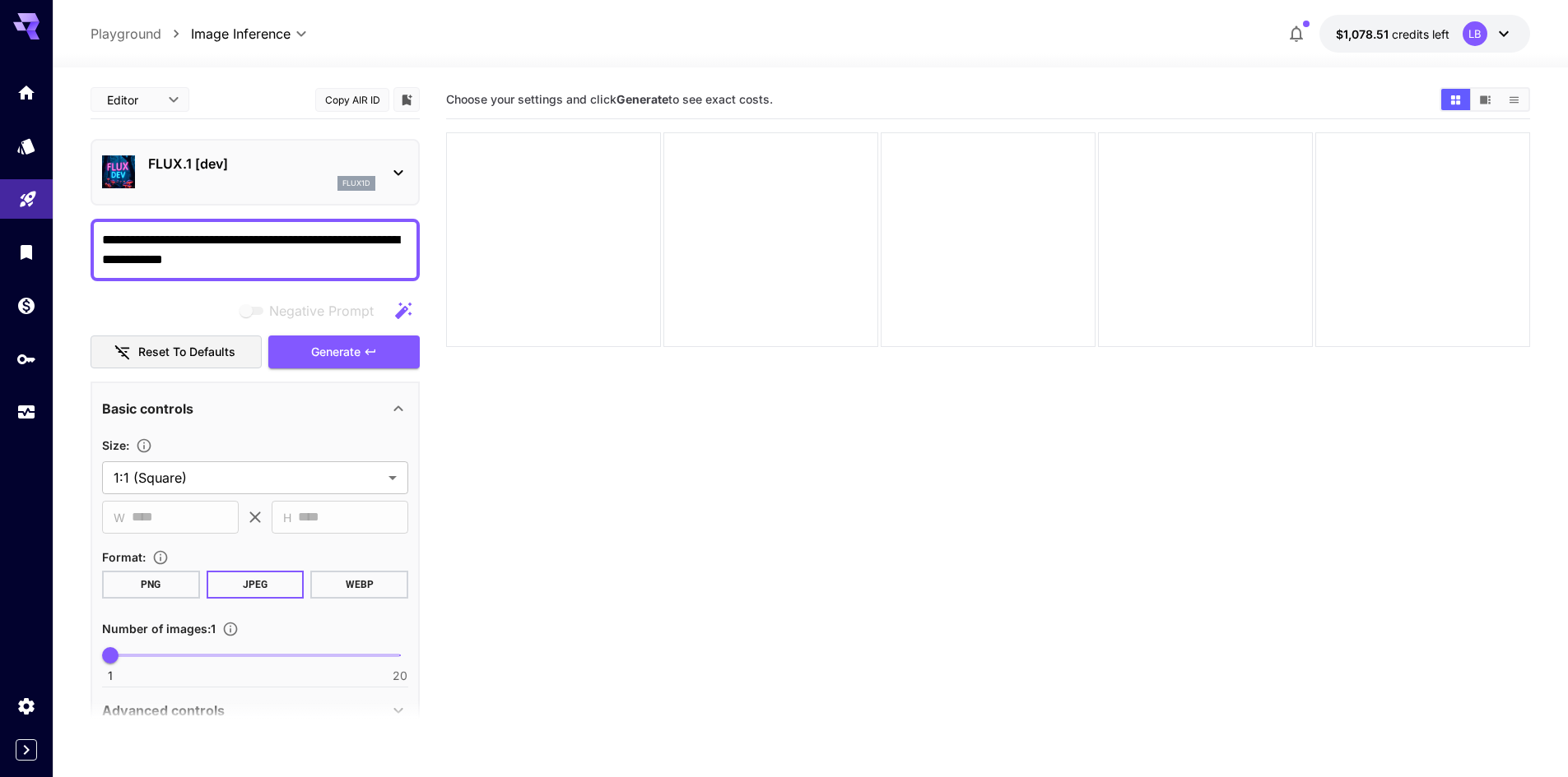
drag, startPoint x: 273, startPoint y: 253, endPoint x: 102, endPoint y: 258, distance: 171.1
click at [102, 258] on textarea "**********" at bounding box center [254, 250] width 306 height 40
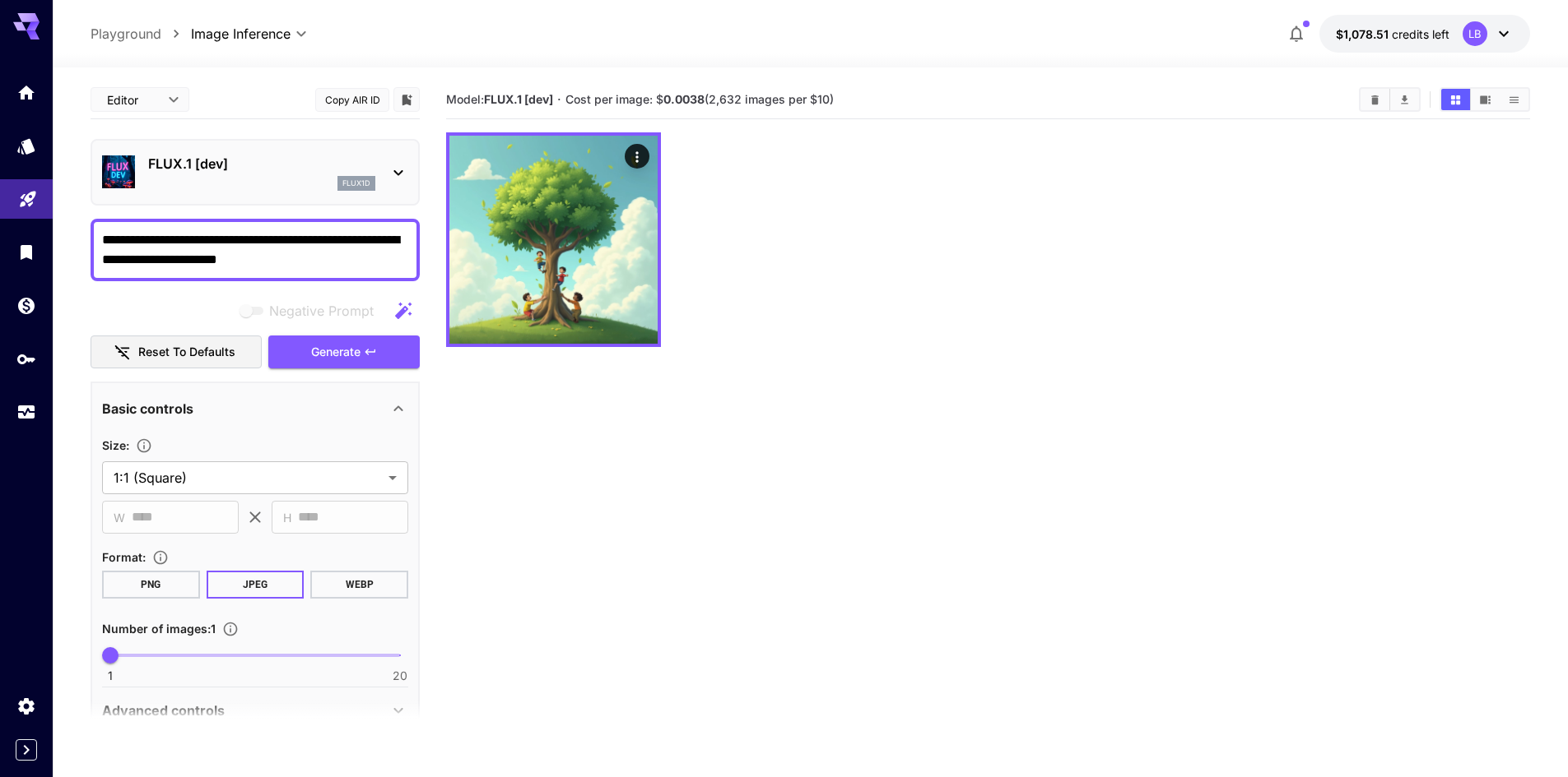
type textarea "**********"
click at [230, 166] on p "FLUX.1 [dev]" at bounding box center [262, 164] width 227 height 20
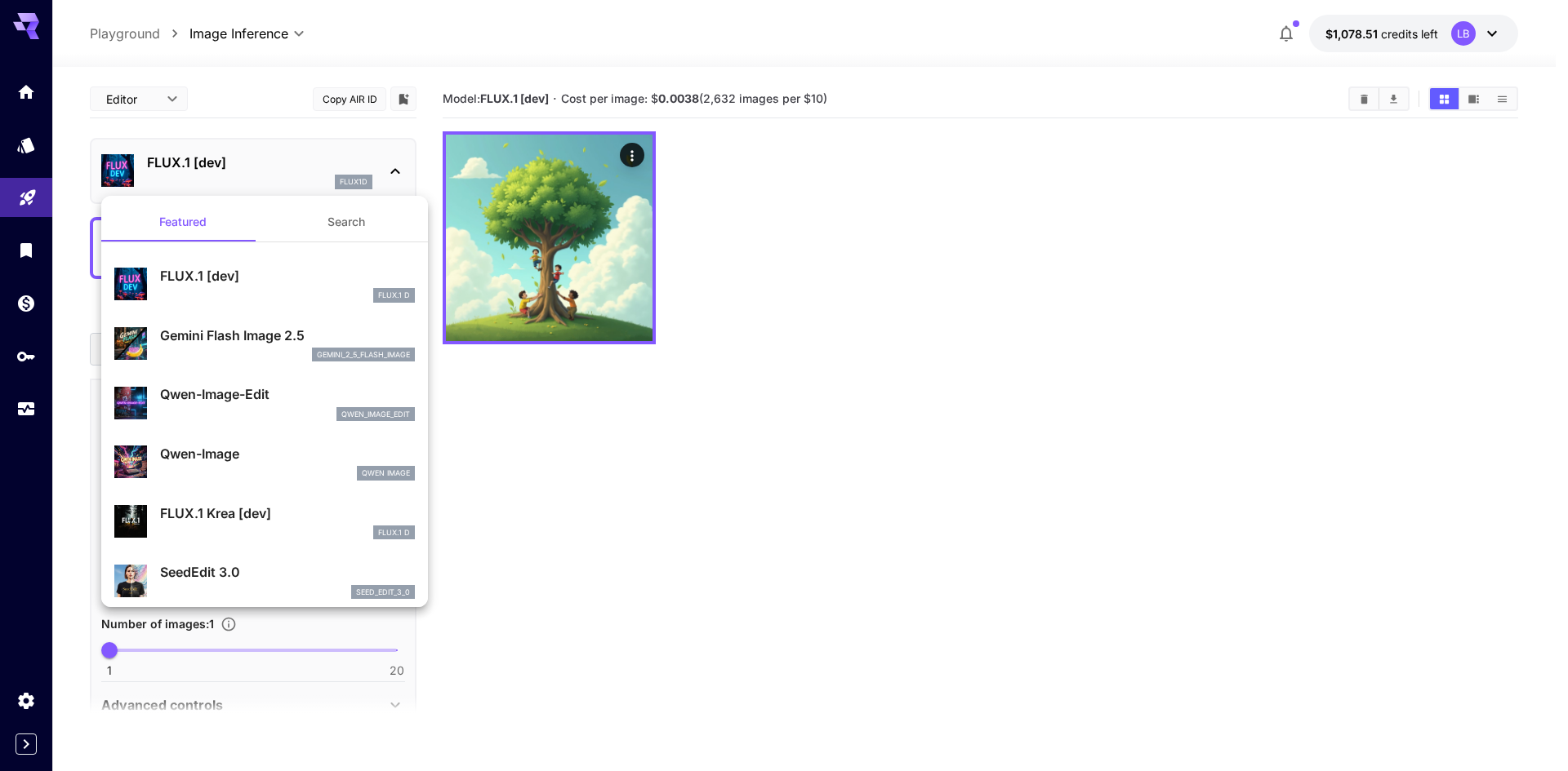
click at [220, 339] on p "Gemini Flash Image 2.5" at bounding box center [288, 335] width 255 height 20
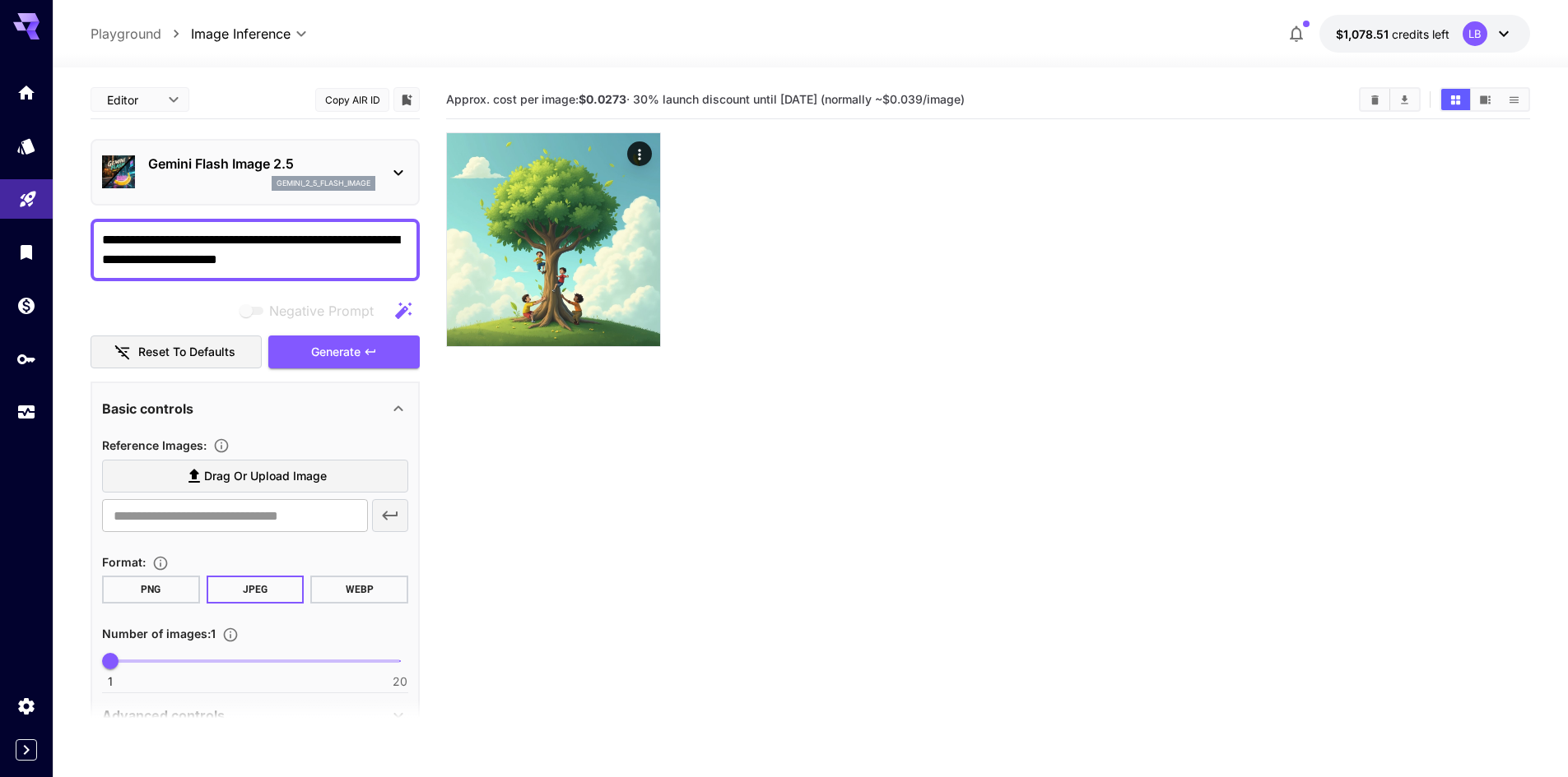
click at [323, 250] on textarea "**********" at bounding box center [254, 250] width 306 height 40
click at [335, 335] on button "Generate" at bounding box center [344, 352] width 152 height 34
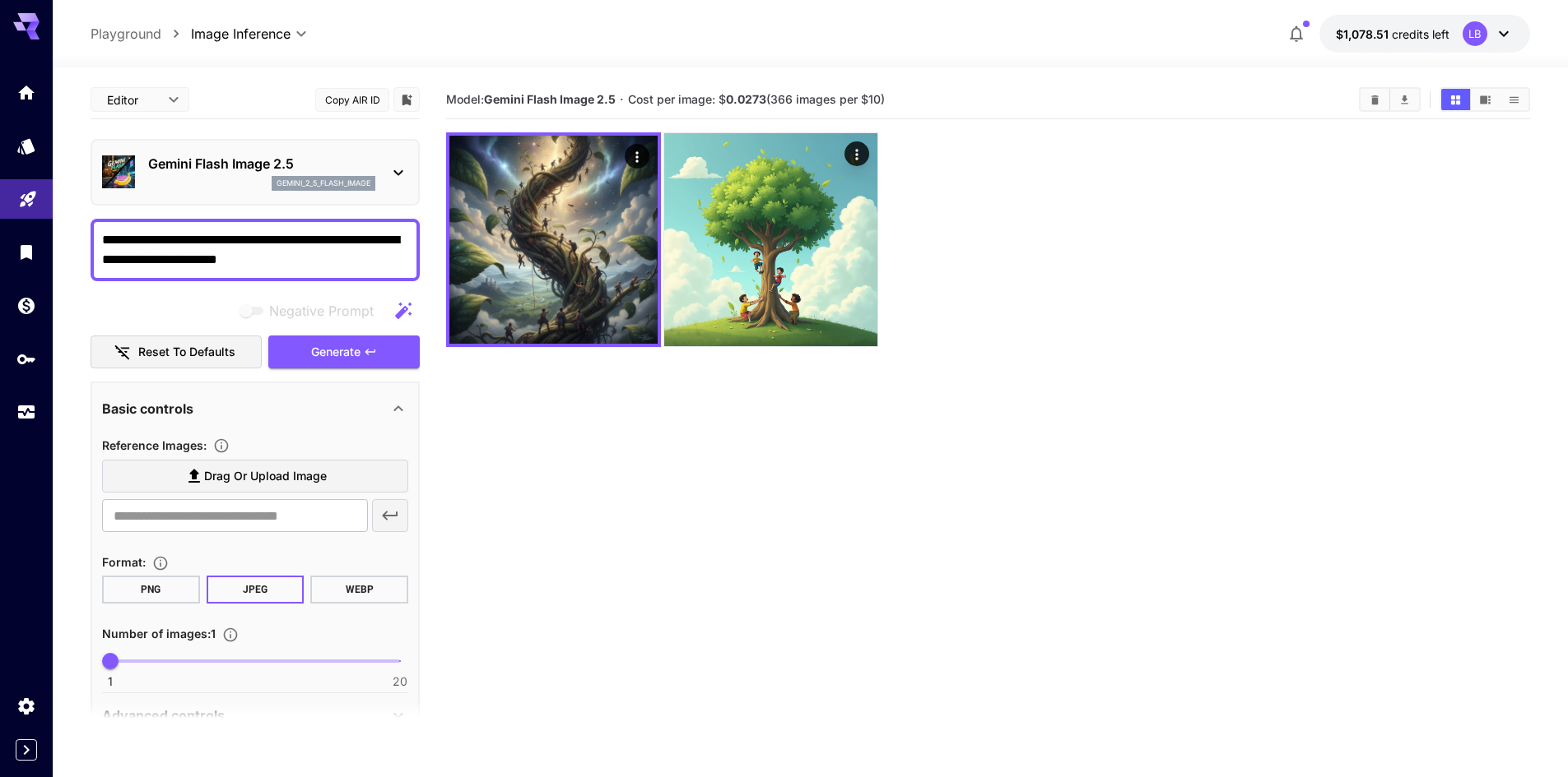
click at [197, 169] on p "Gemini Flash Image 2.5" at bounding box center [262, 164] width 227 height 20
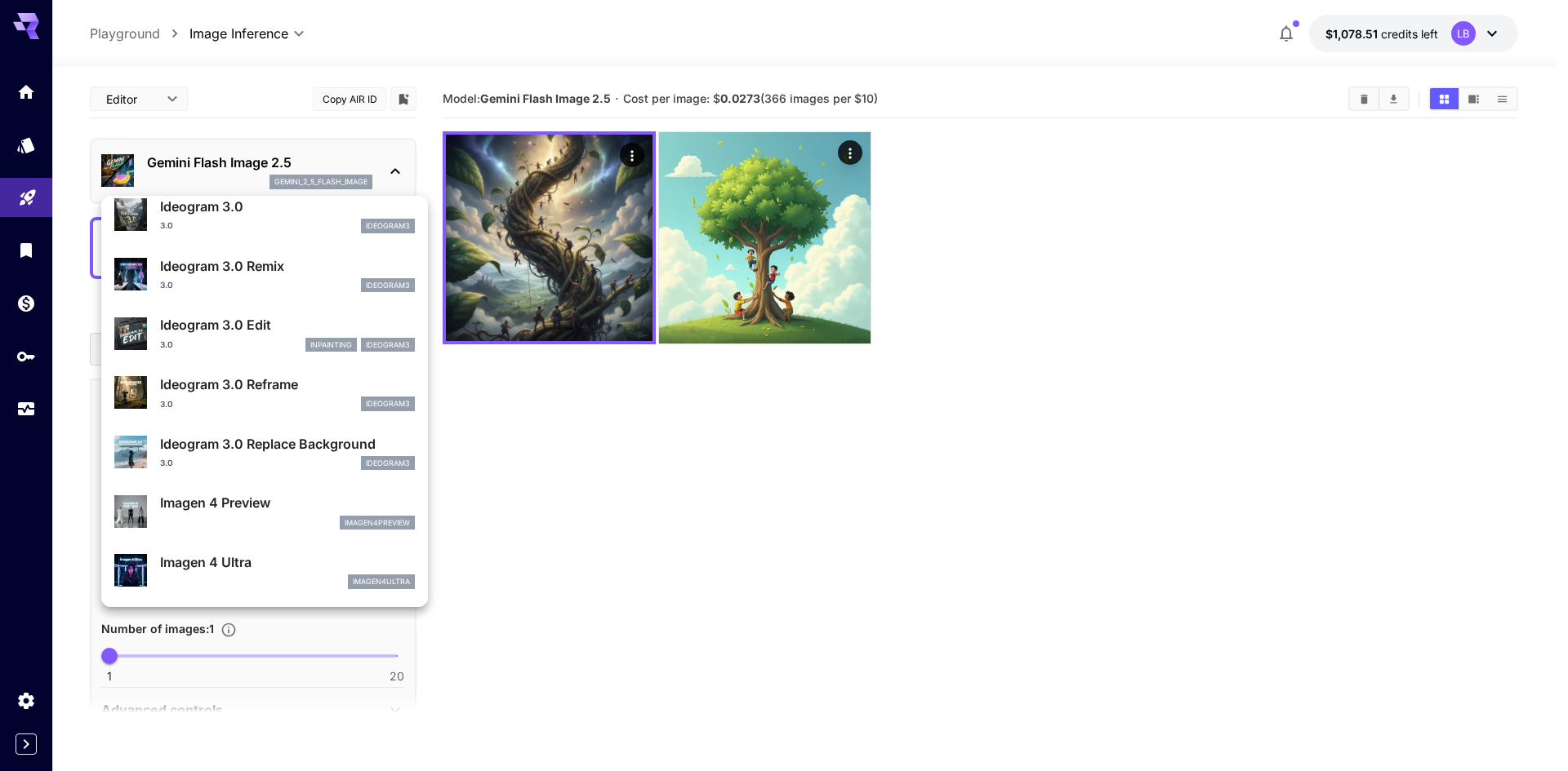
scroll to position [490, 0]
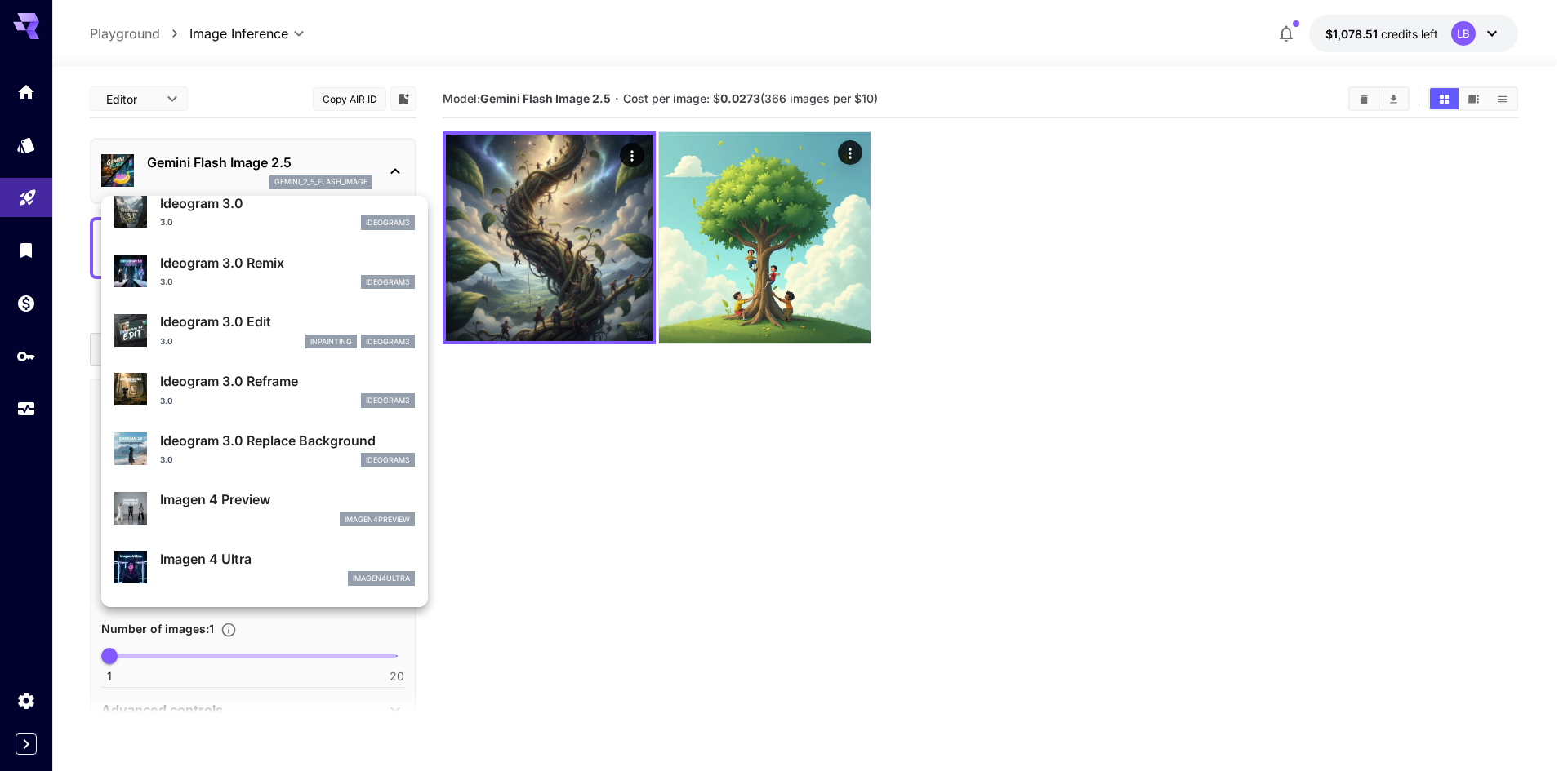
click at [699, 452] on div at bounding box center [784, 386] width 1568 height 771
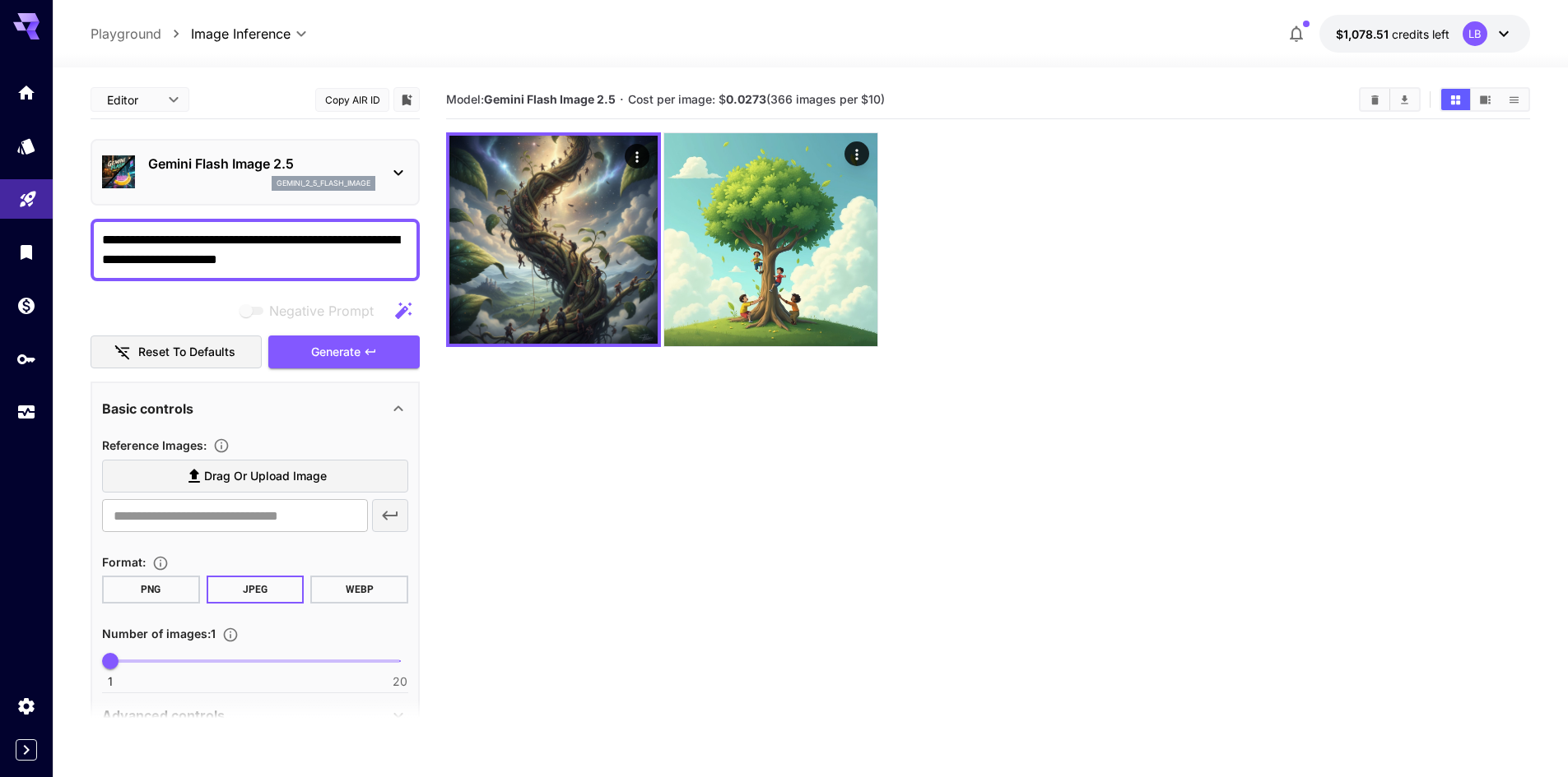
drag, startPoint x: 152, startPoint y: 239, endPoint x: 4, endPoint y: 210, distance: 150.8
click at [13, 210] on div "**********" at bounding box center [784, 453] width 1568 height 907
click at [229, 170] on p "Gemini Flash Image 2.5" at bounding box center [262, 164] width 227 height 20
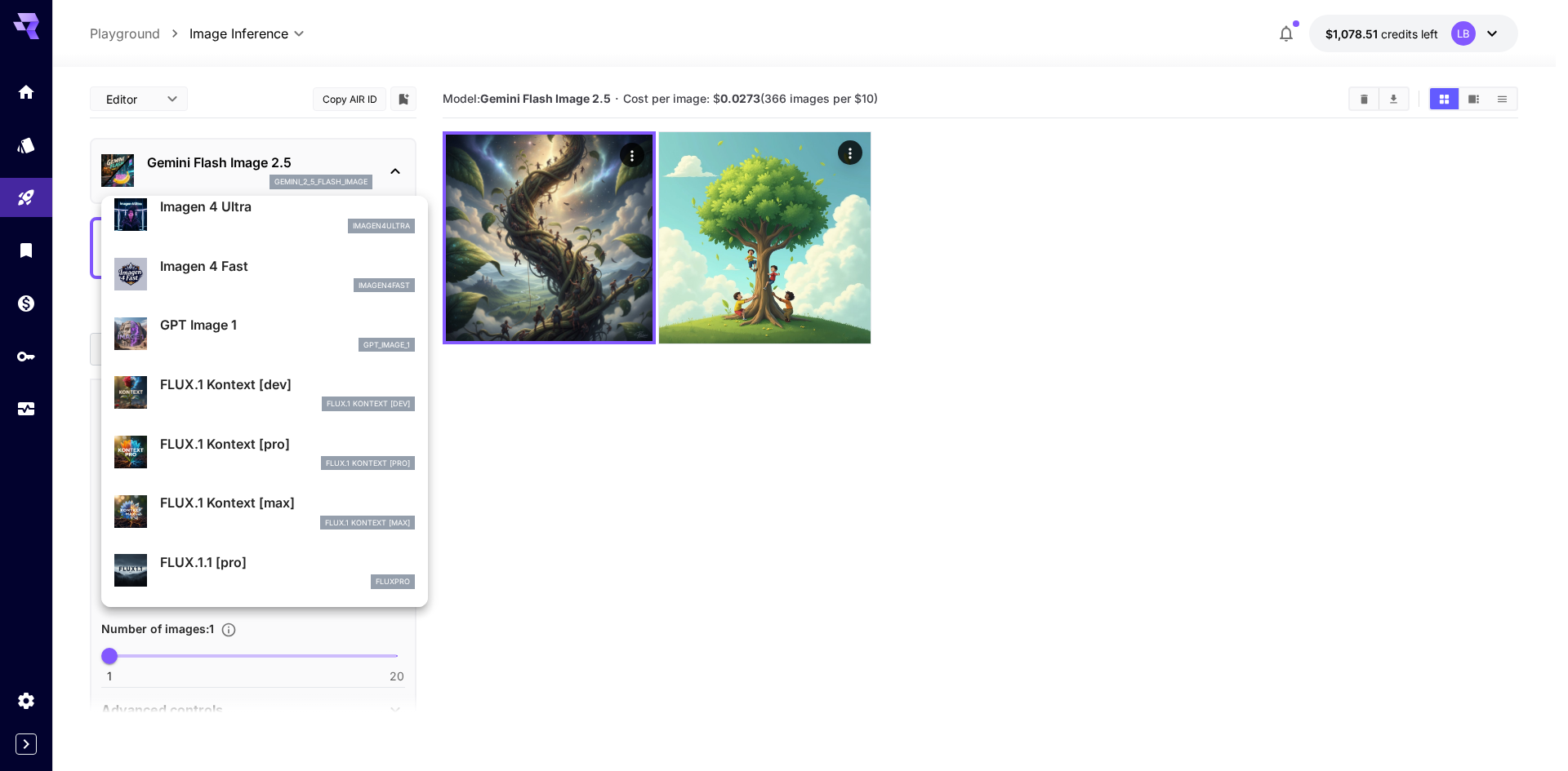
scroll to position [898, 0]
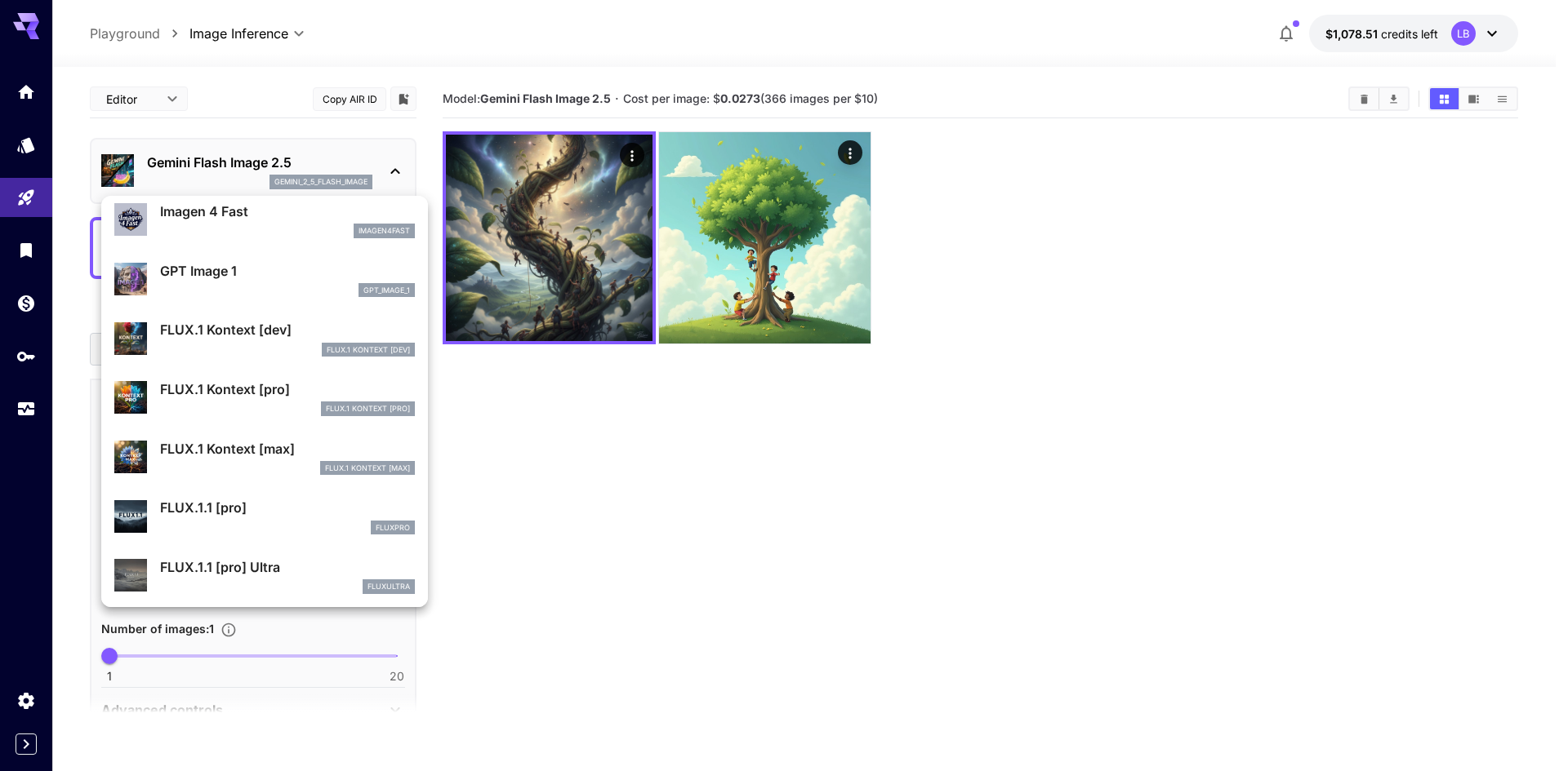
click at [216, 399] on p "FLUX.1 Kontext [pro]" at bounding box center [288, 390] width 255 height 20
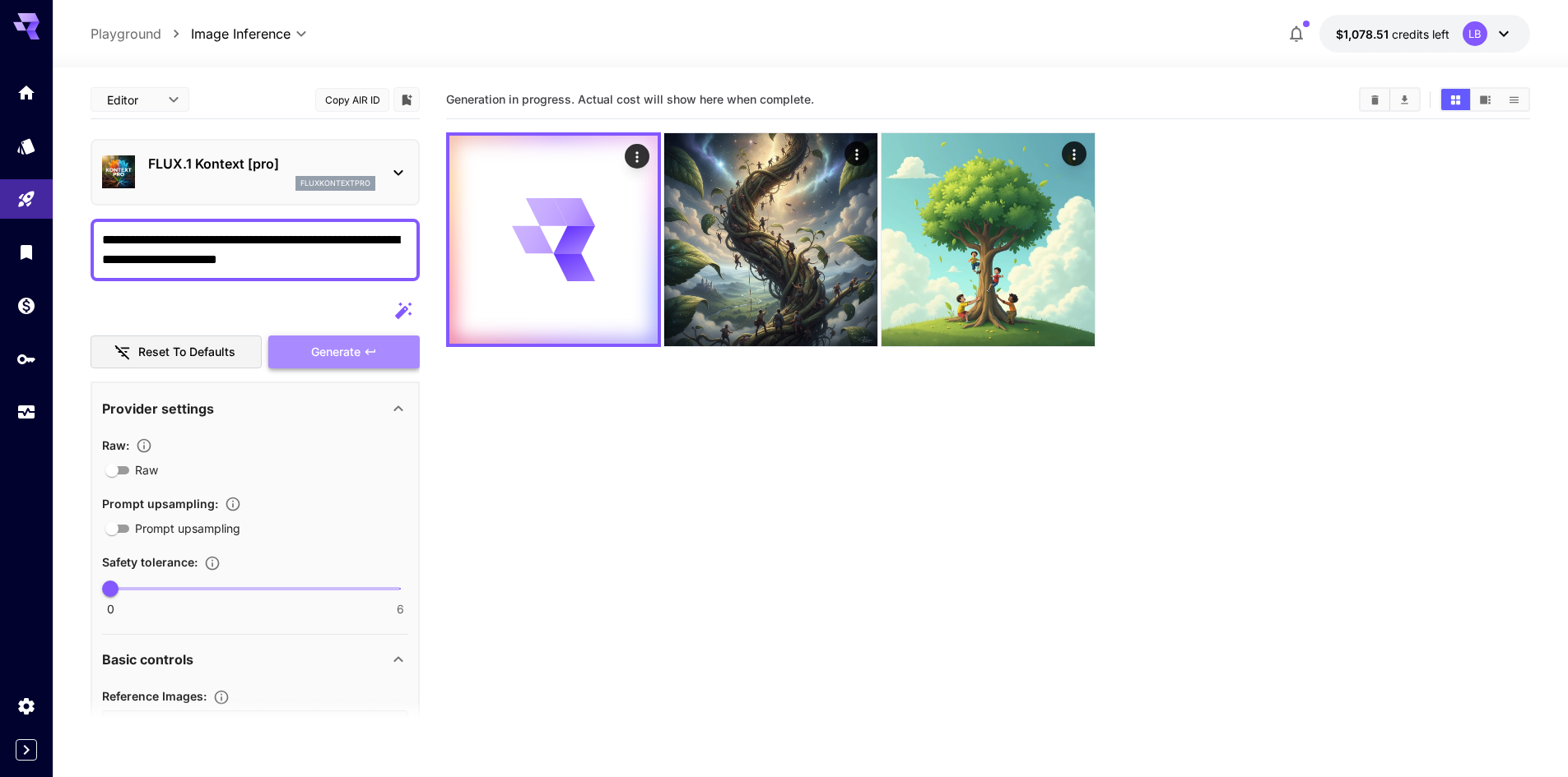
click at [339, 343] on span "Generate" at bounding box center [336, 352] width 50 height 21
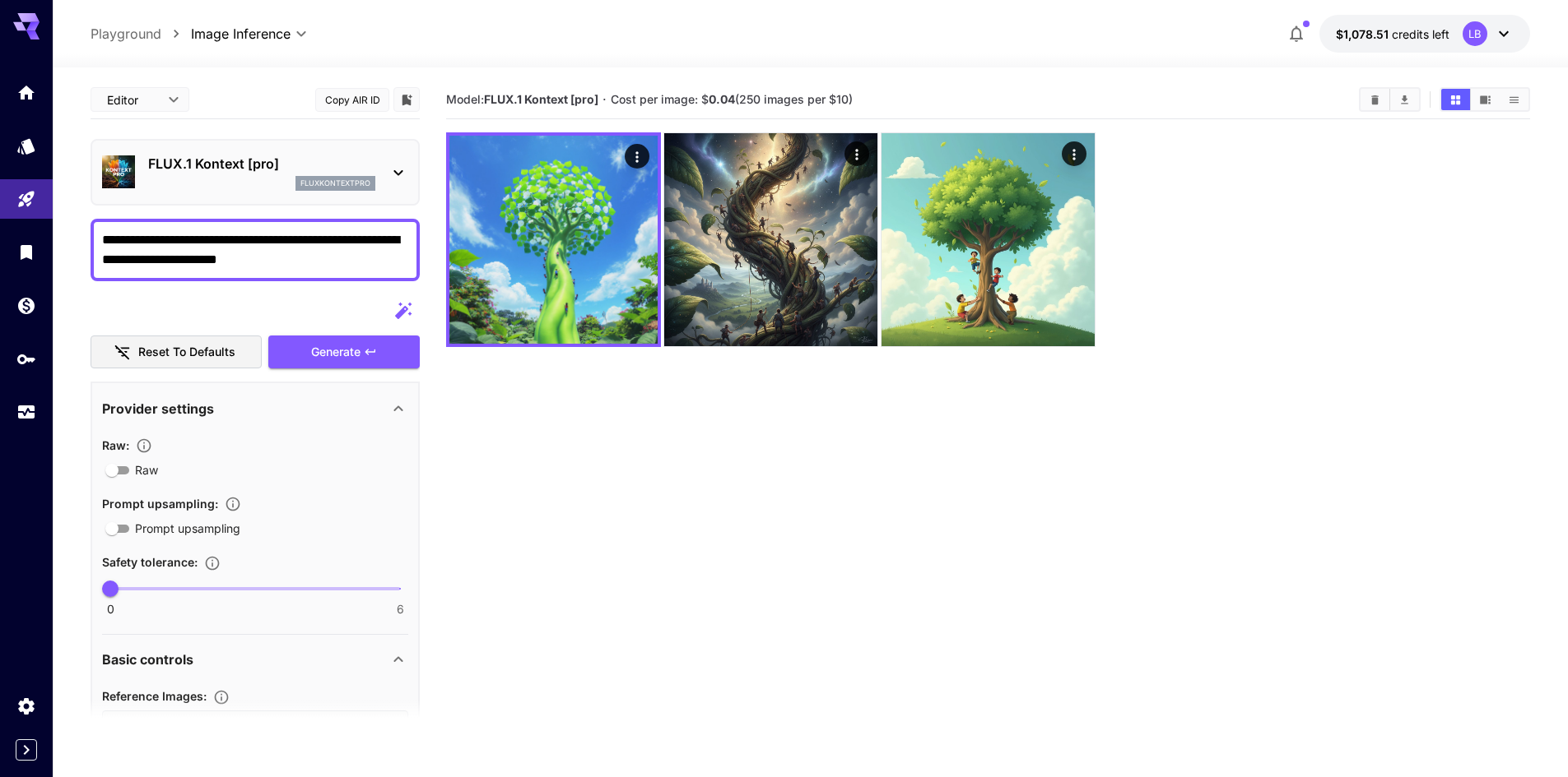
click at [185, 171] on p "FLUX.1 Kontext [pro]" at bounding box center [262, 164] width 227 height 20
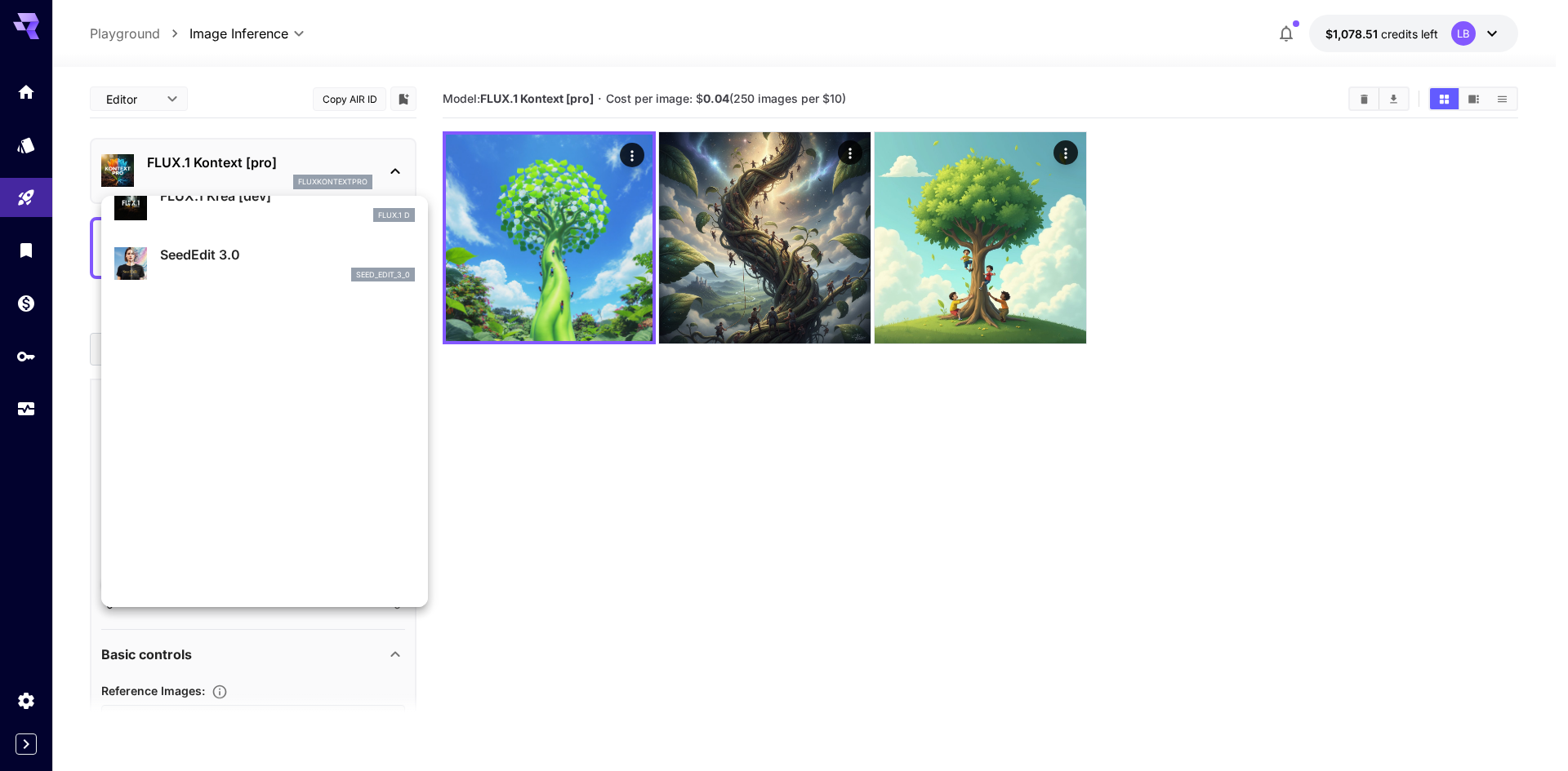
scroll to position [409, 0]
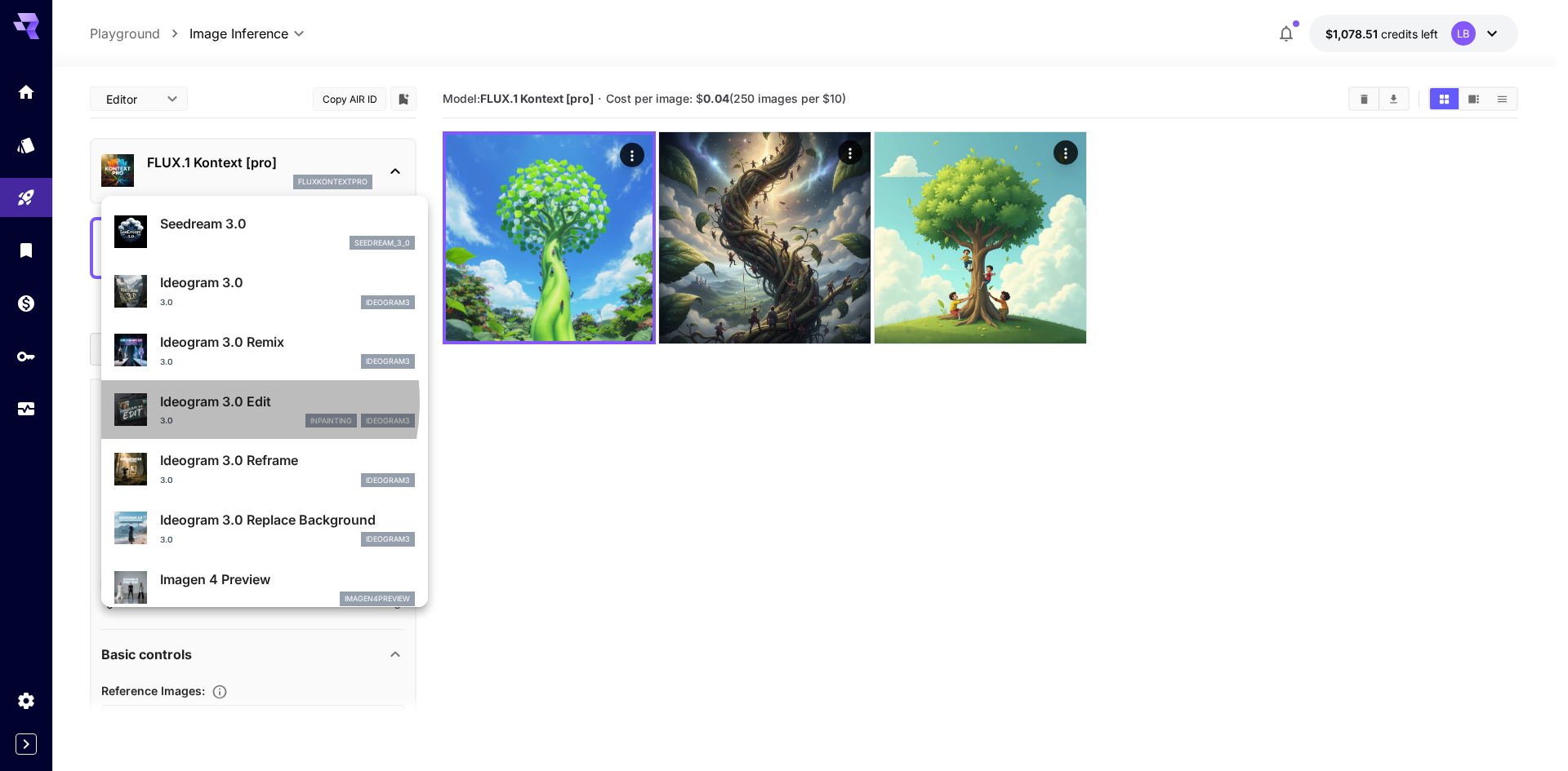
click at [212, 403] on p "Ideogram 3.0 Edit" at bounding box center [288, 402] width 255 height 20
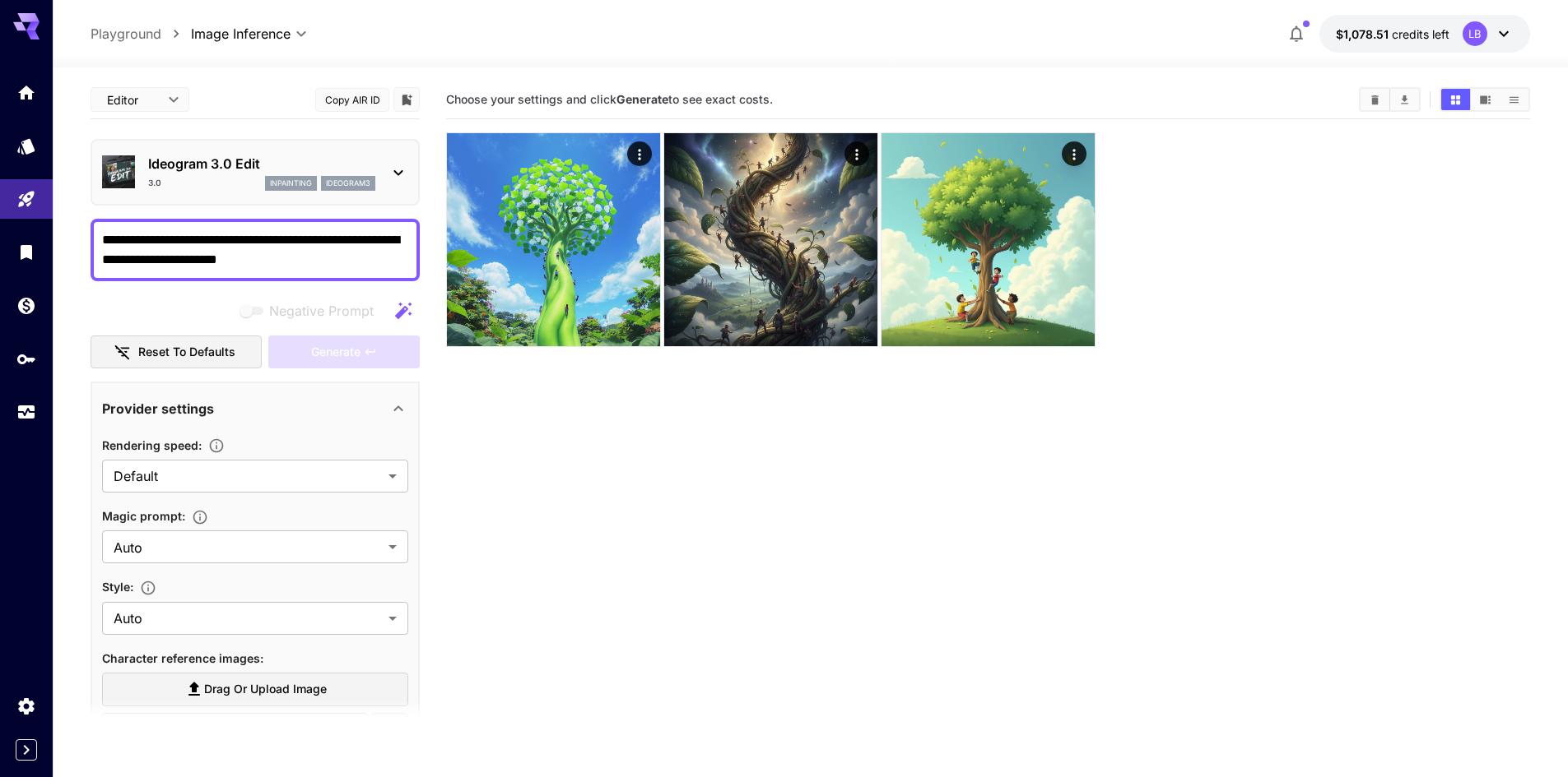
click at [220, 166] on p "Ideogram 3.0 Edit" at bounding box center [262, 164] width 227 height 20
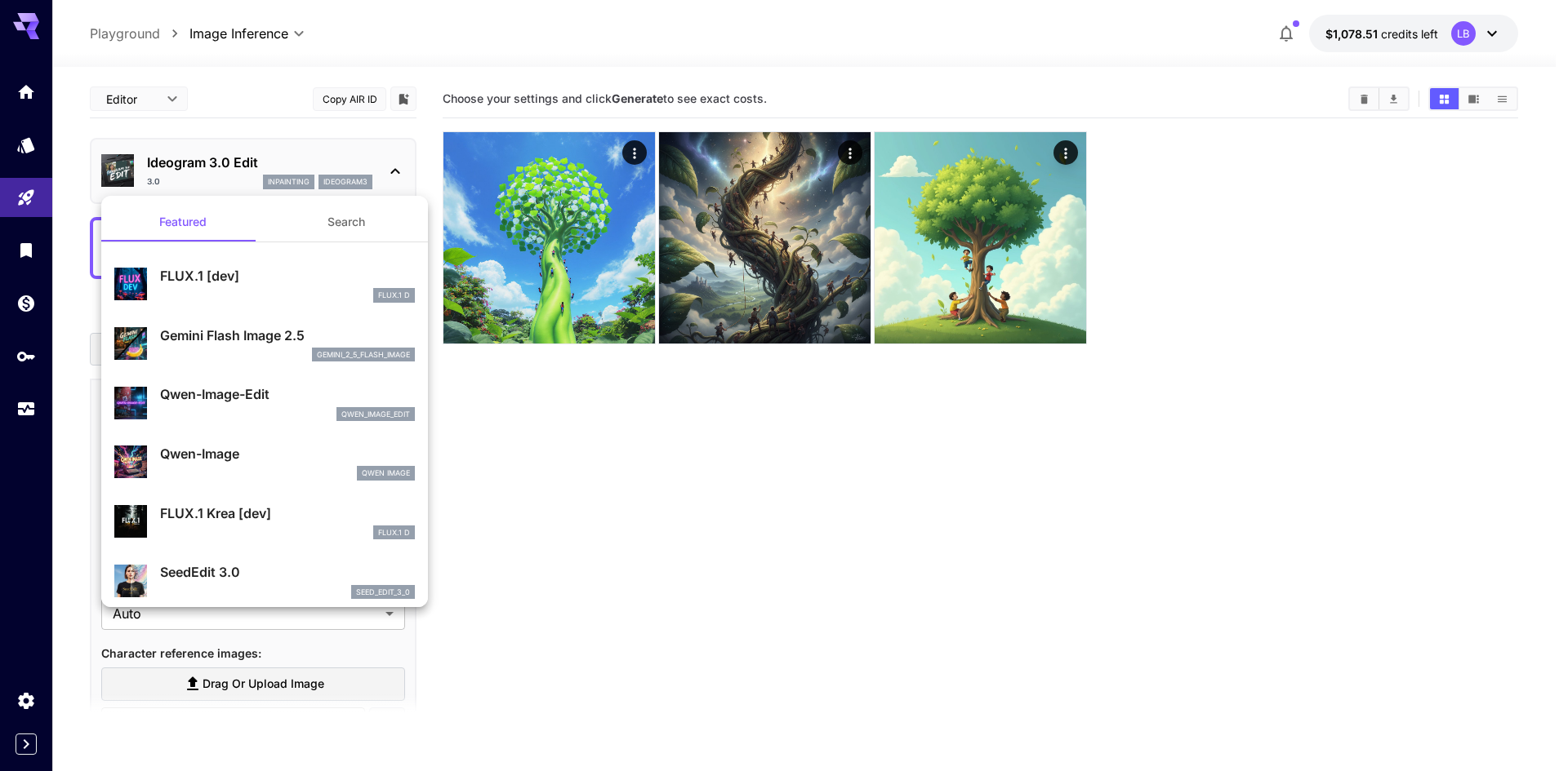
click at [237, 353] on div "gemini_2_5_flash_image" at bounding box center [288, 355] width 255 height 15
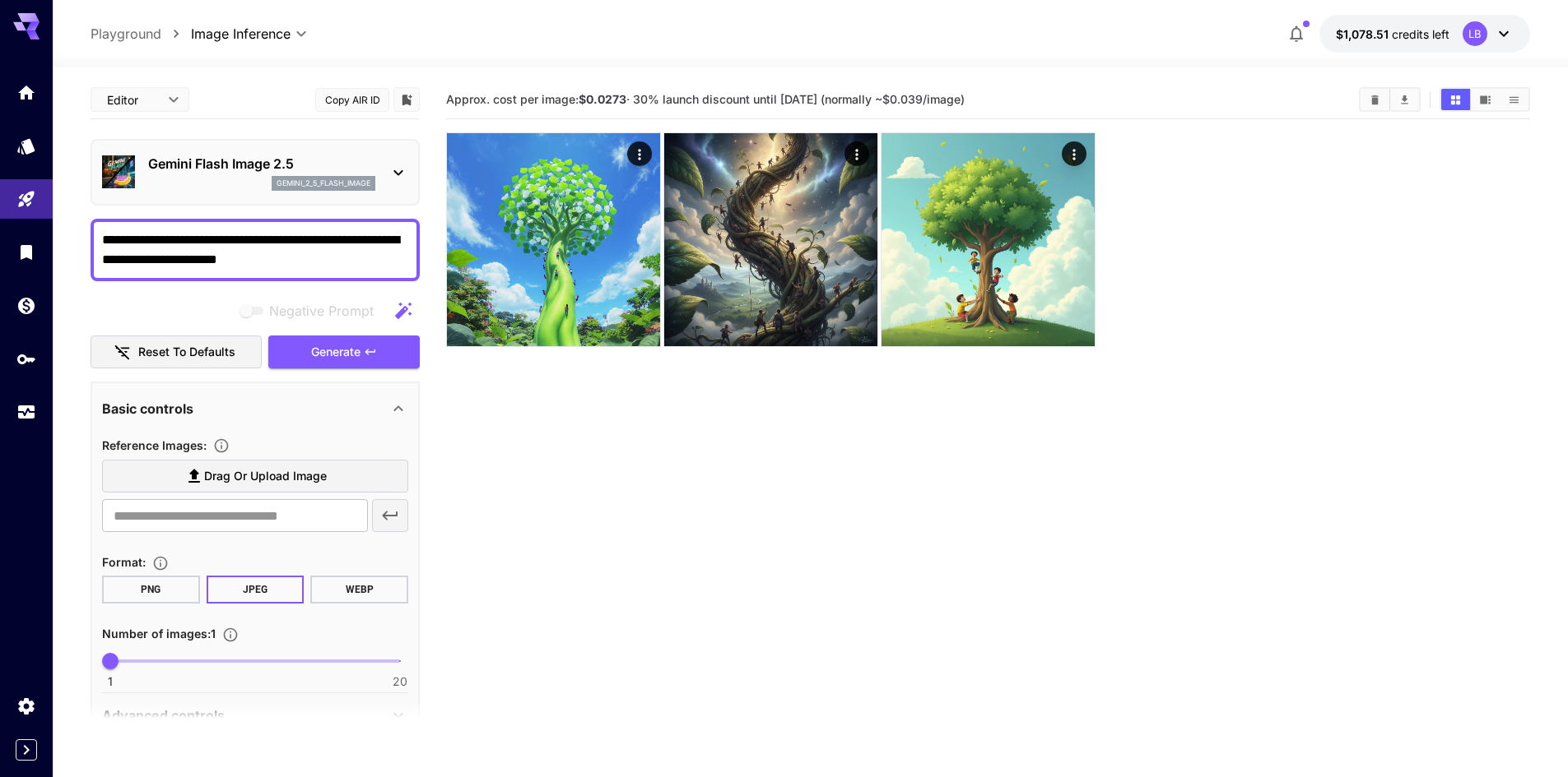
click at [206, 177] on div "gemini_2_5_flash_image" at bounding box center [262, 184] width 227 height 15
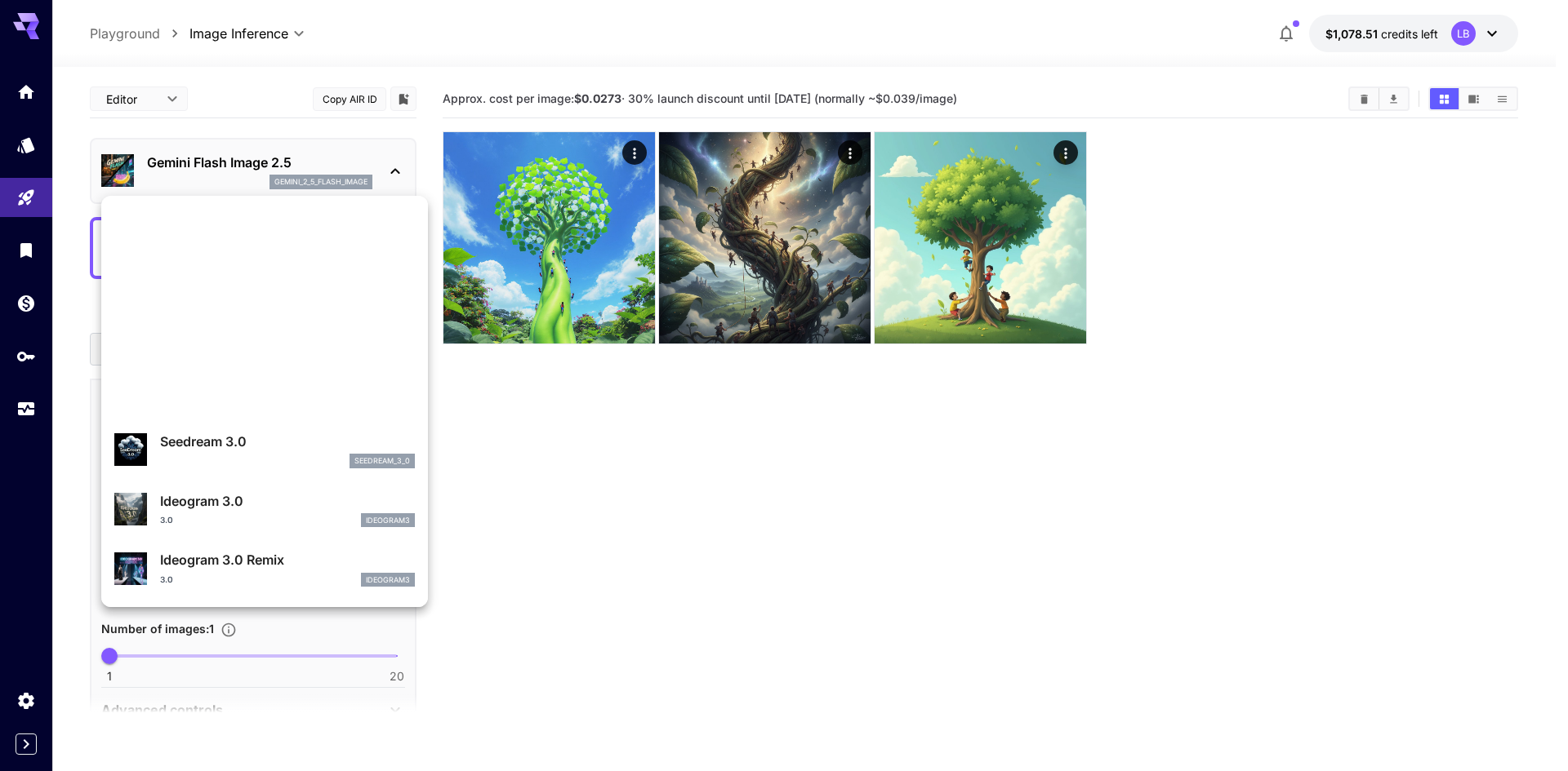
scroll to position [492, 0]
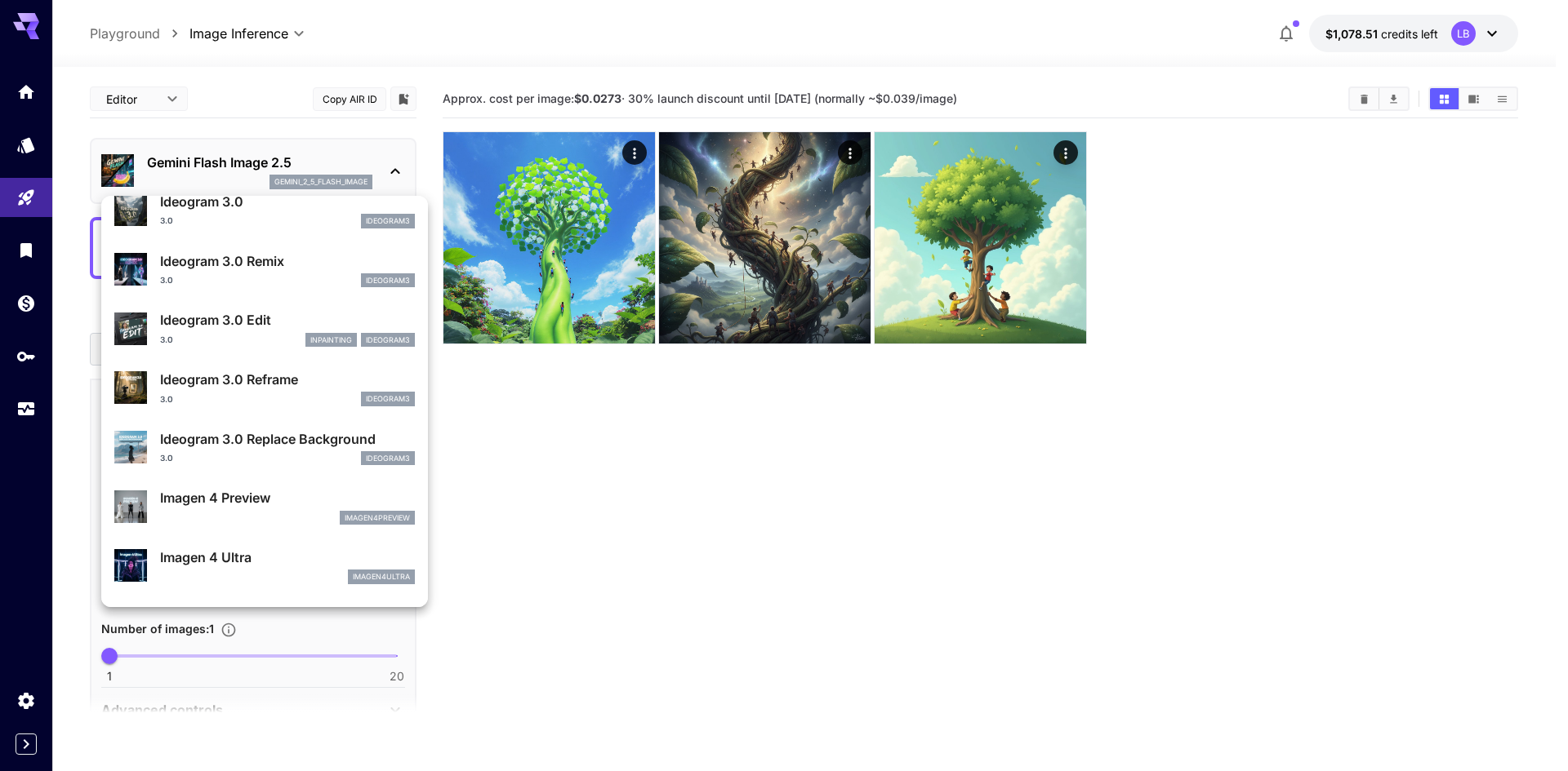
click at [216, 449] on div "Ideogram 3.0 Replace Background 3.0 ideogram3" at bounding box center [288, 447] width 255 height 37
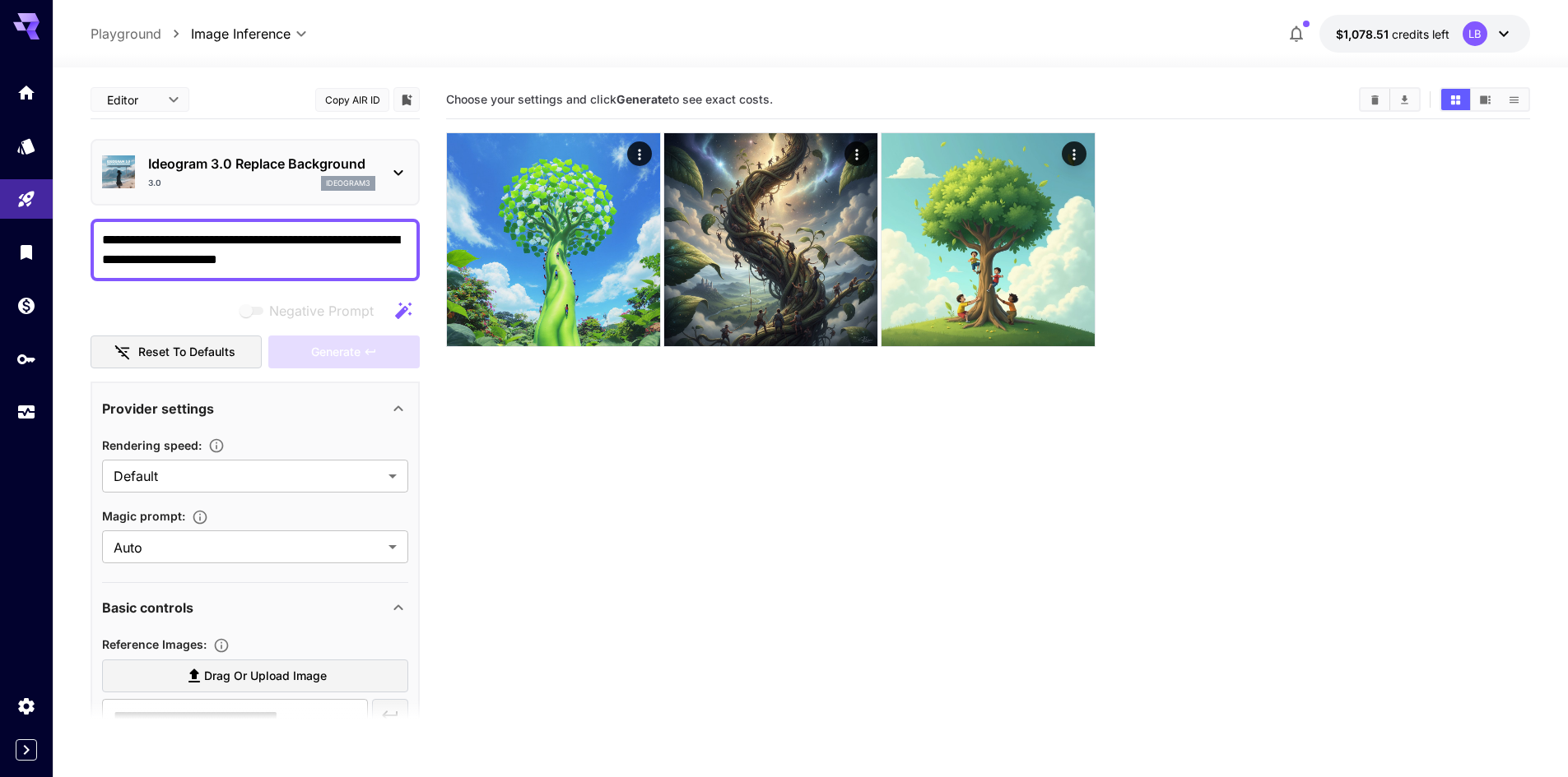
click at [181, 159] on p "Ideogram 3.0 Replace Background" at bounding box center [262, 164] width 227 height 20
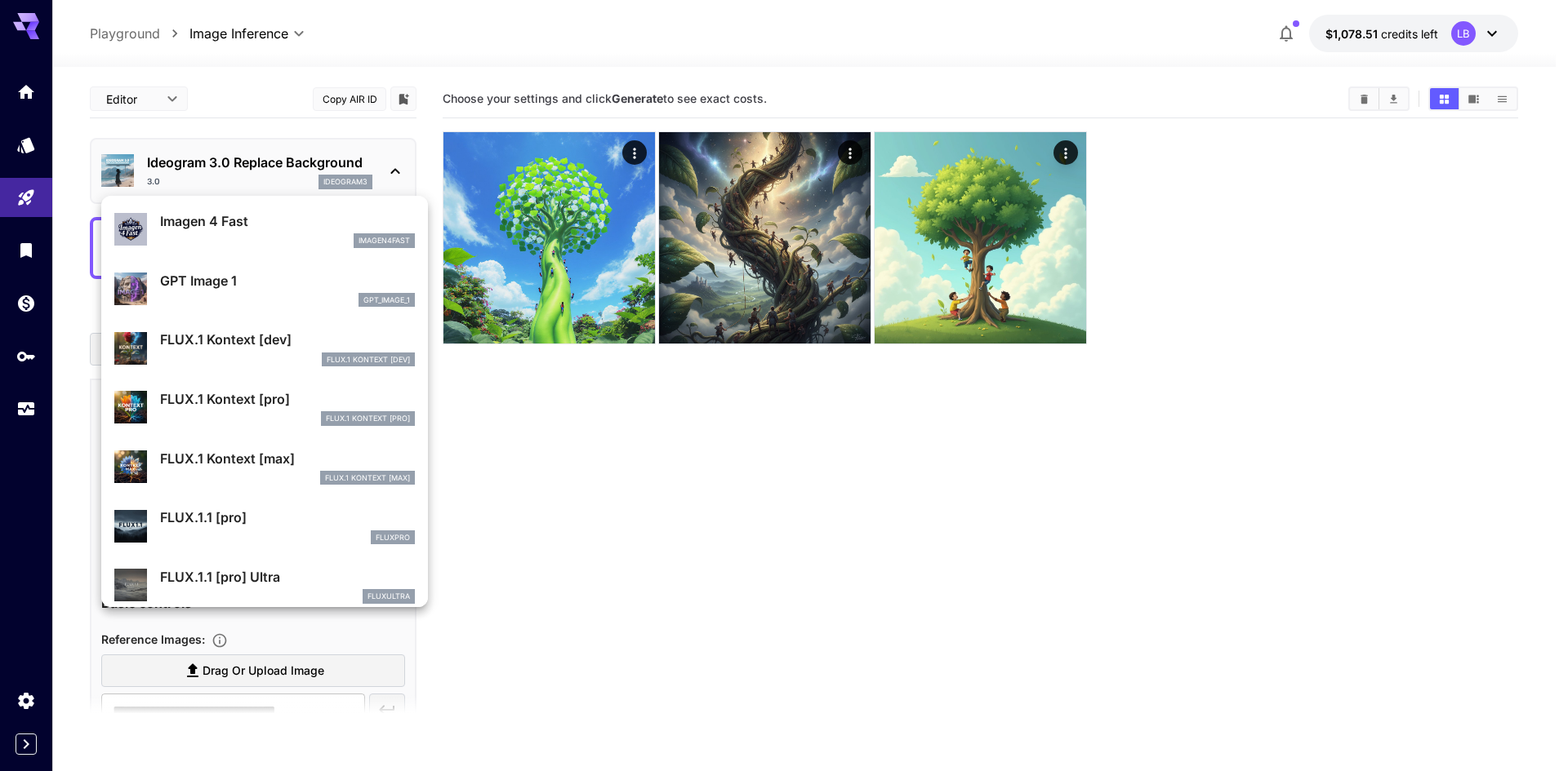
scroll to position [898, 0]
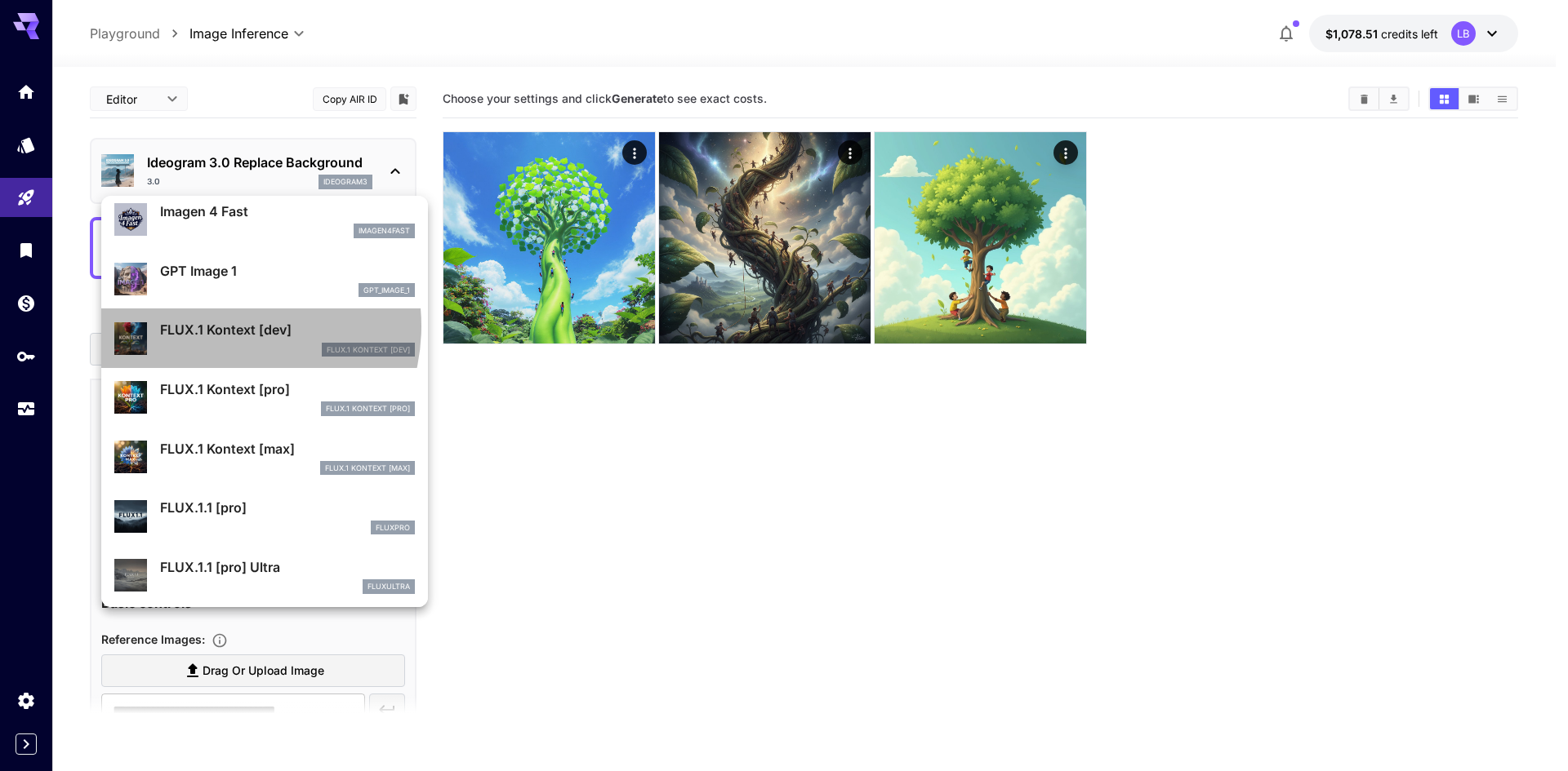
click at [221, 325] on p "FLUX.1 Kontext [dev]" at bounding box center [288, 330] width 255 height 20
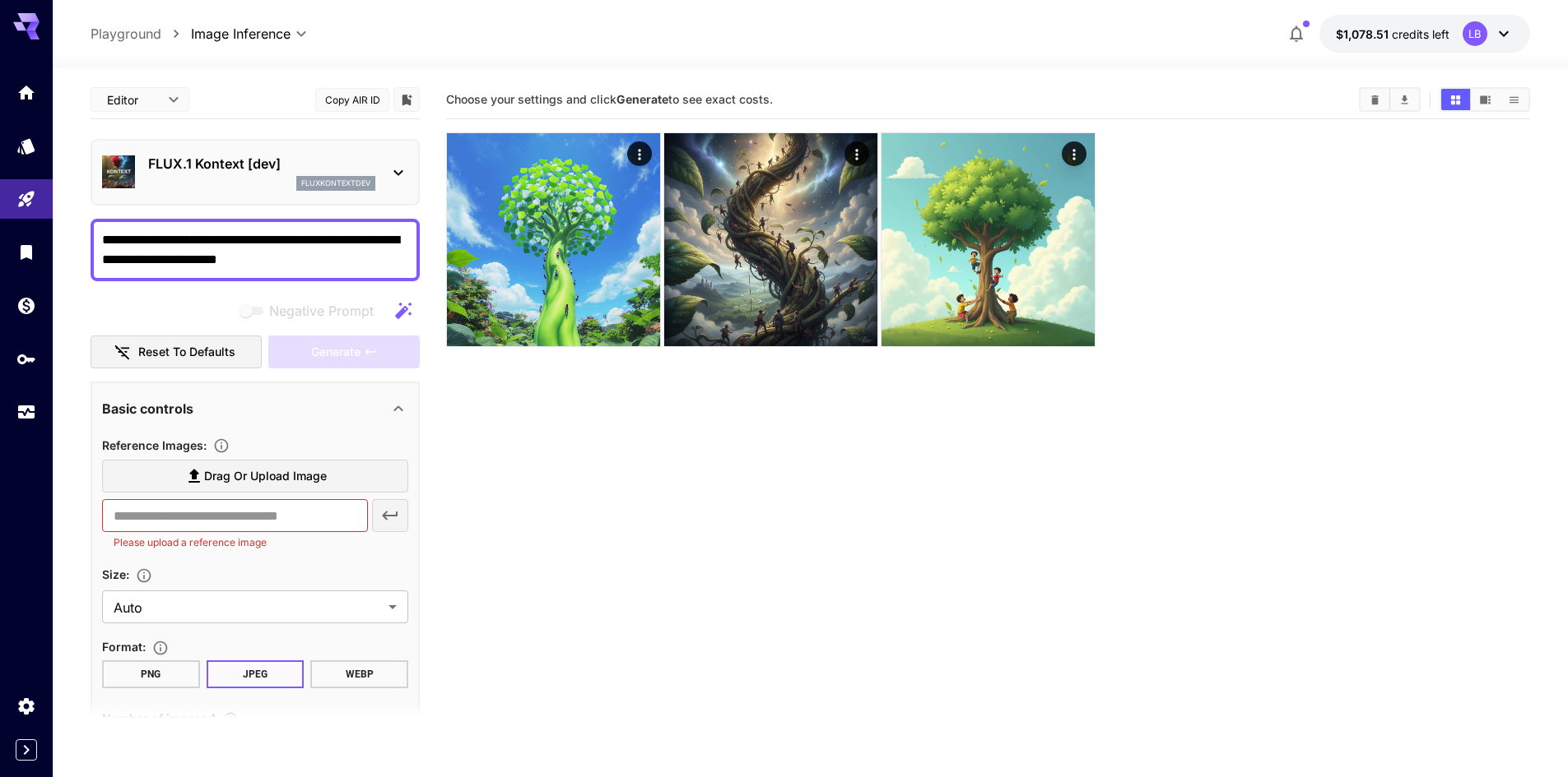
click at [172, 166] on p "FLUX.1 Kontext [dev]" at bounding box center [262, 164] width 227 height 20
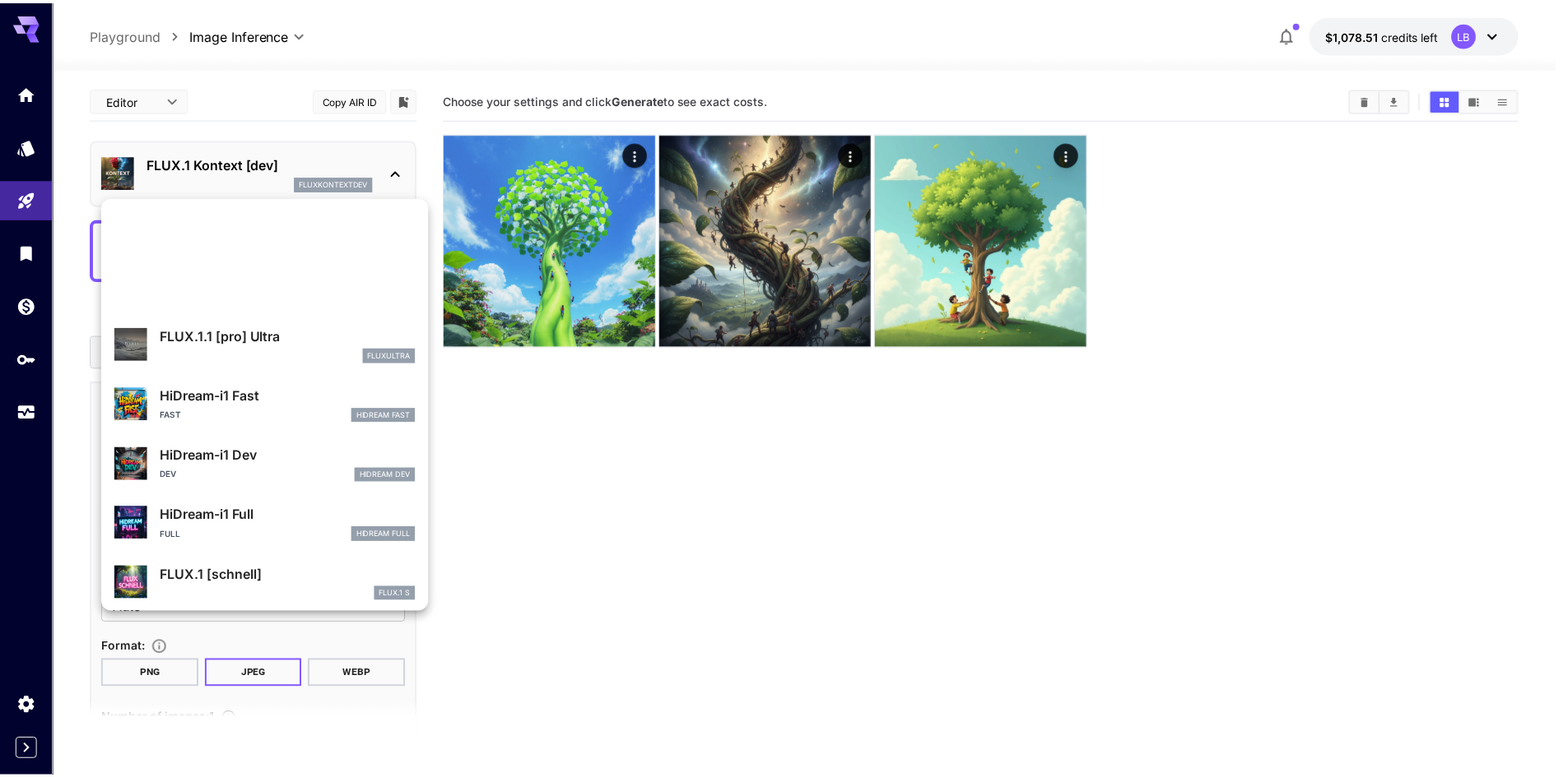
scroll to position [1271, 0]
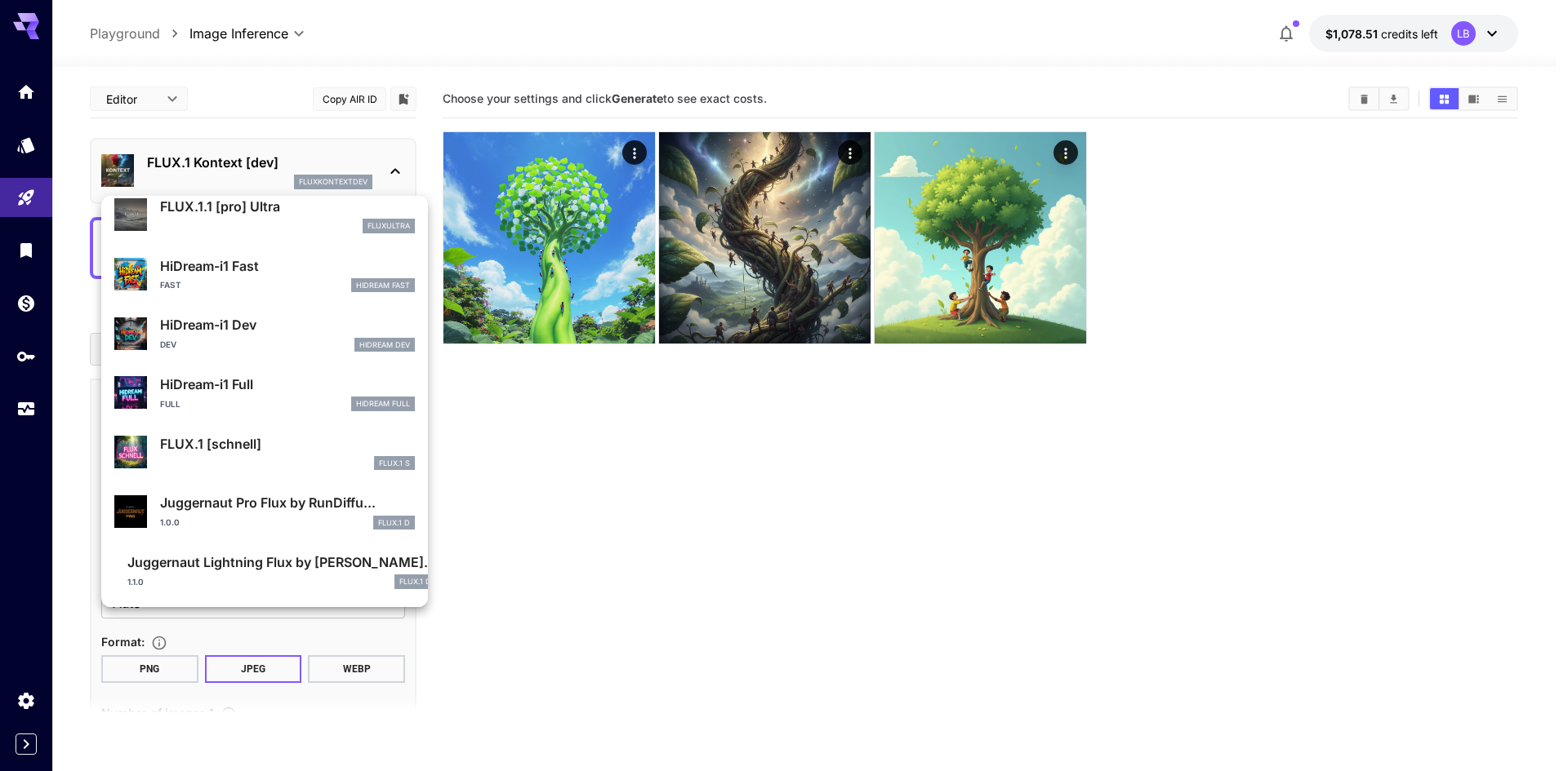
click at [236, 447] on p "FLUX.1 [schnell]" at bounding box center [288, 444] width 255 height 20
type input "**********"
type input "*"
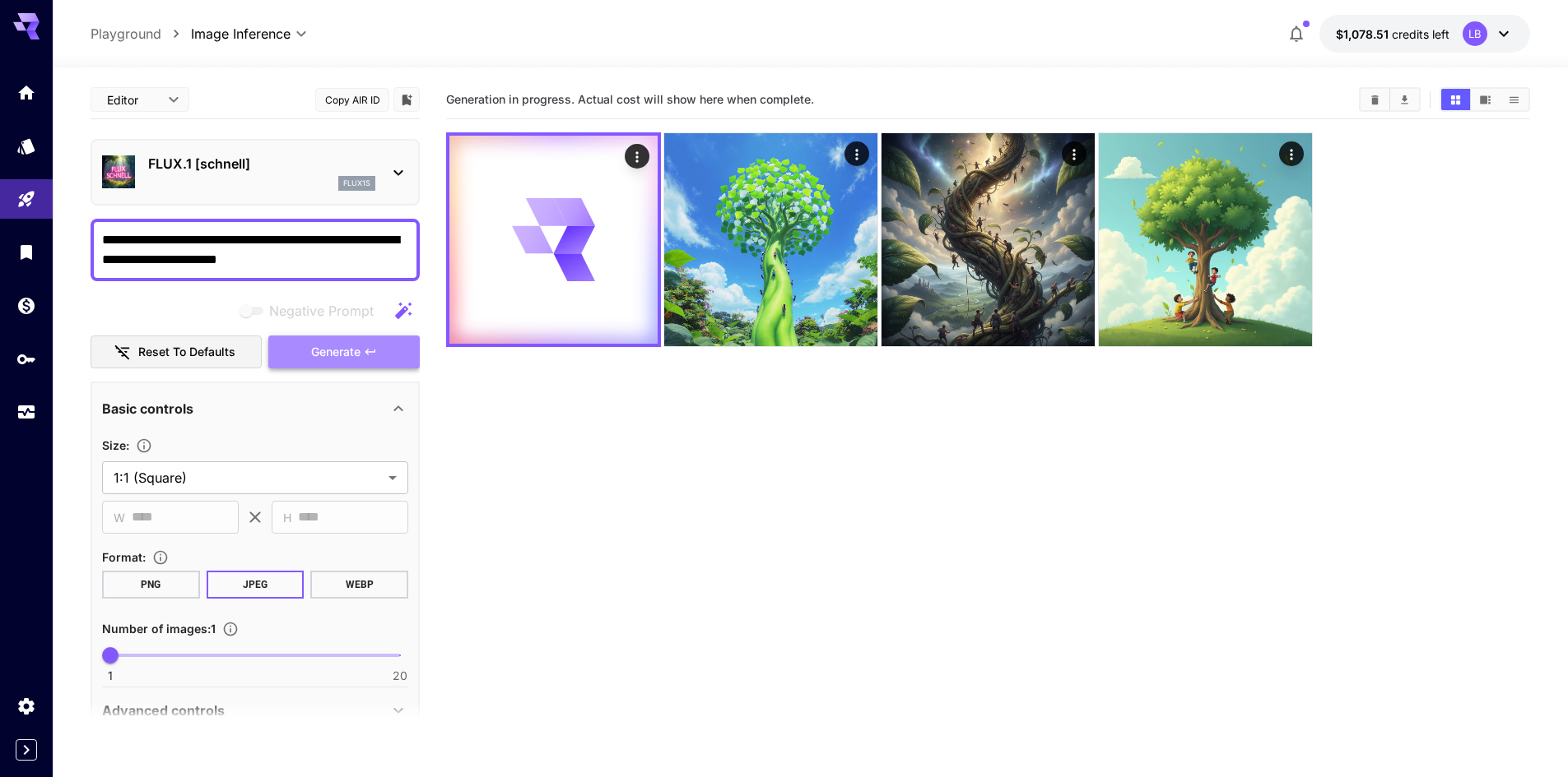
click at [334, 359] on span "Generate" at bounding box center [336, 352] width 50 height 21
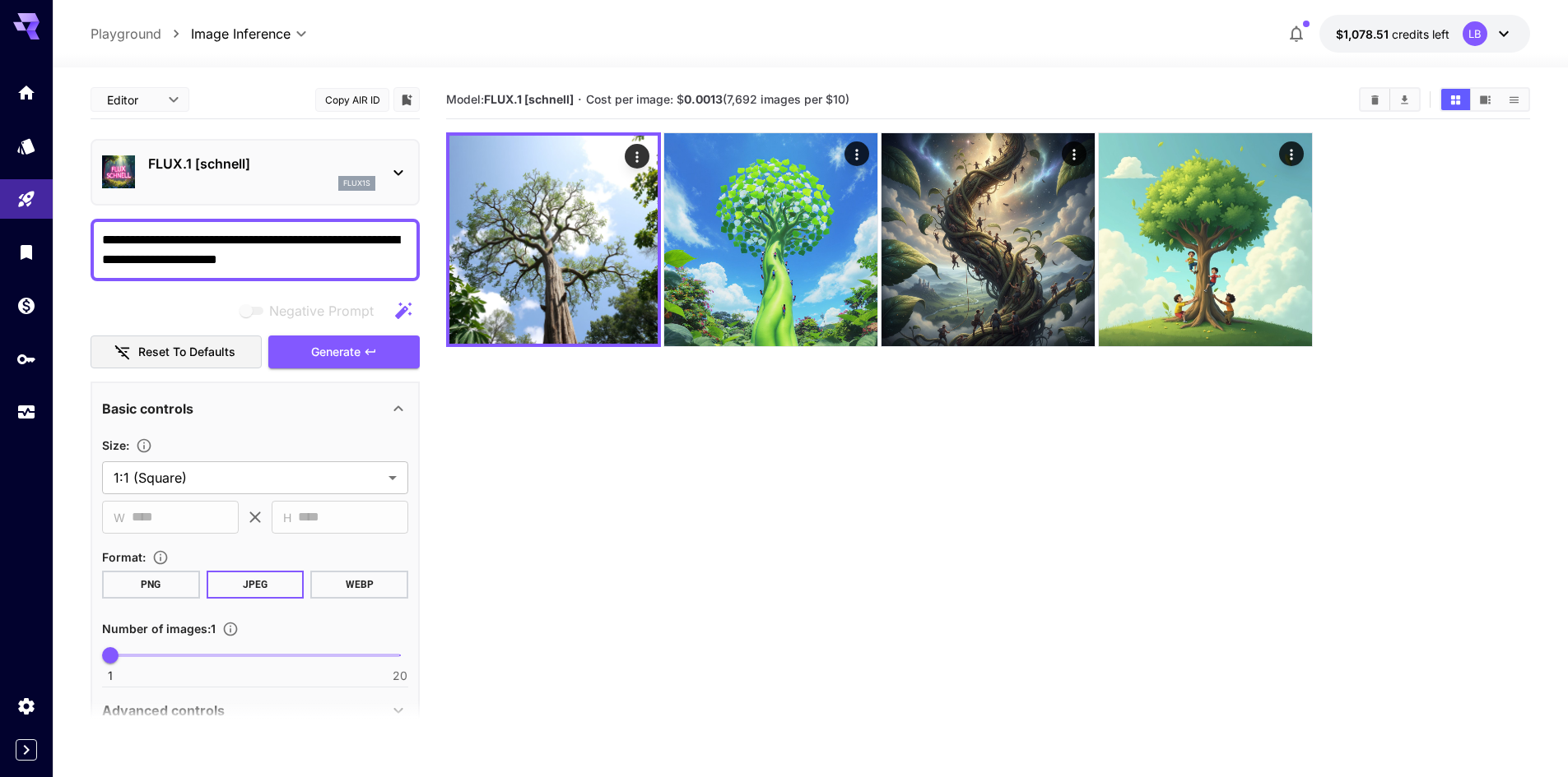
click at [646, 446] on section "Model: FLUX.1 [[PERSON_NAME]] · Cost per image: $ 0.0013 (7,692 images per $10)" at bounding box center [988, 469] width 1084 height 777
click at [1082, 452] on section "Model: FLUX.1 [[PERSON_NAME]] · Cost per image: $ 0.0013 (7,692 images per $10)" at bounding box center [988, 469] width 1084 height 777
